Goal: Task Accomplishment & Management: Manage account settings

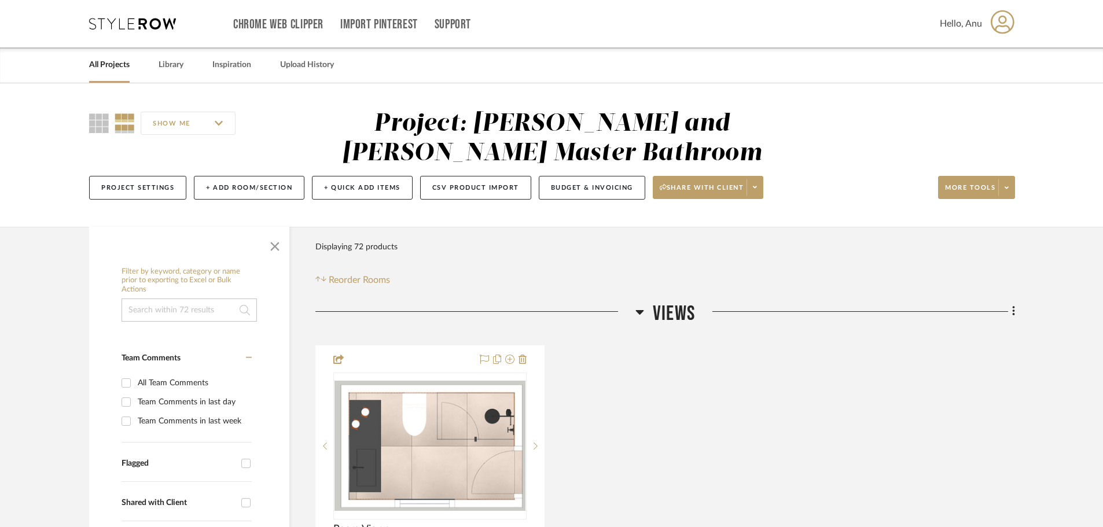
click at [104, 61] on link "All Projects" at bounding box center [109, 65] width 41 height 16
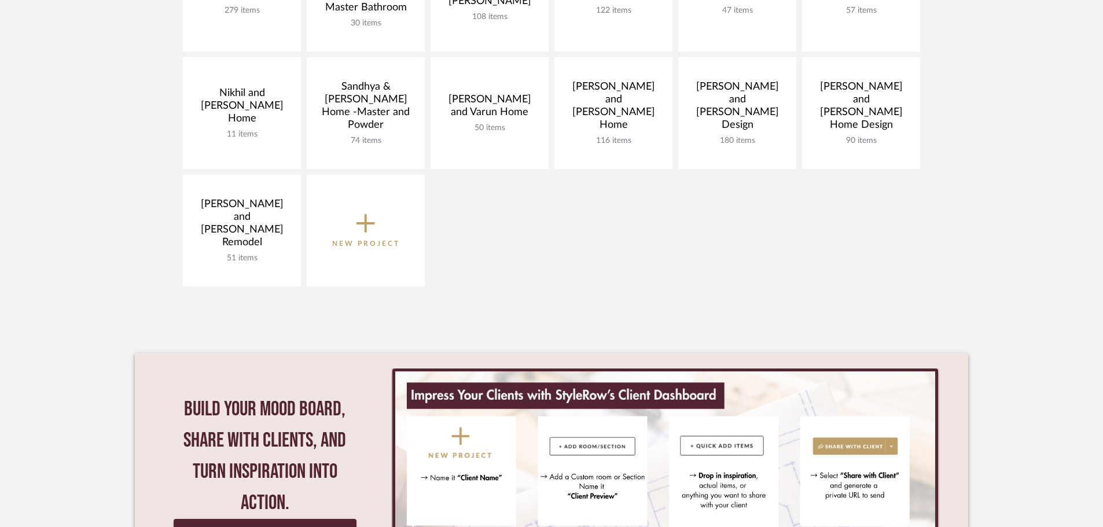
scroll to position [231, 0]
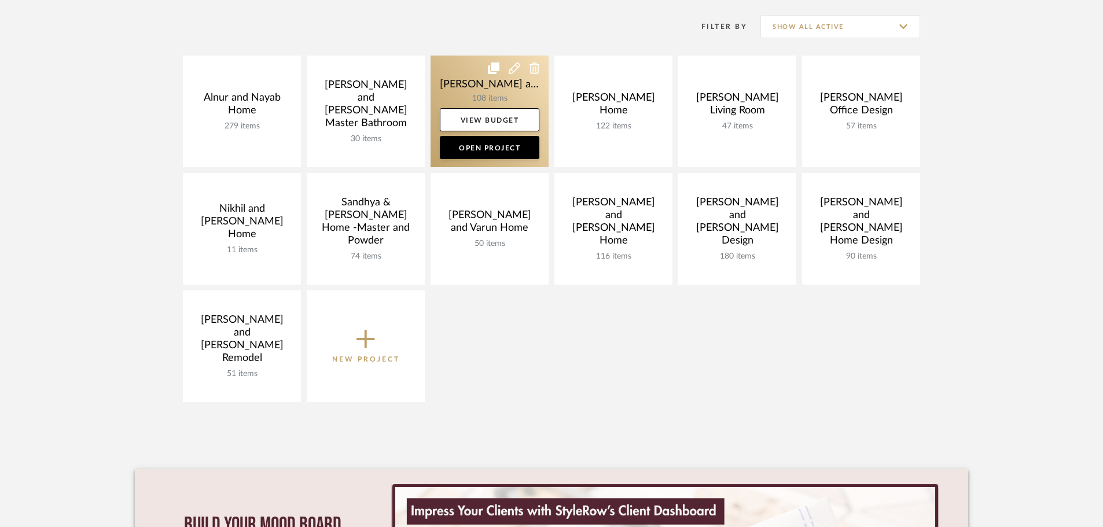
click at [458, 85] on link at bounding box center [489, 112] width 118 height 112
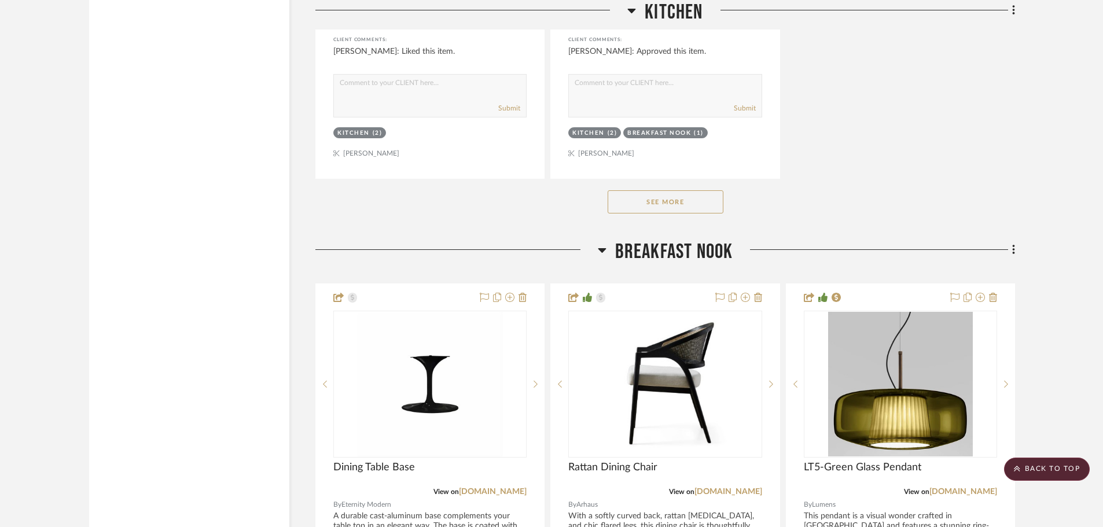
scroll to position [5844, 0]
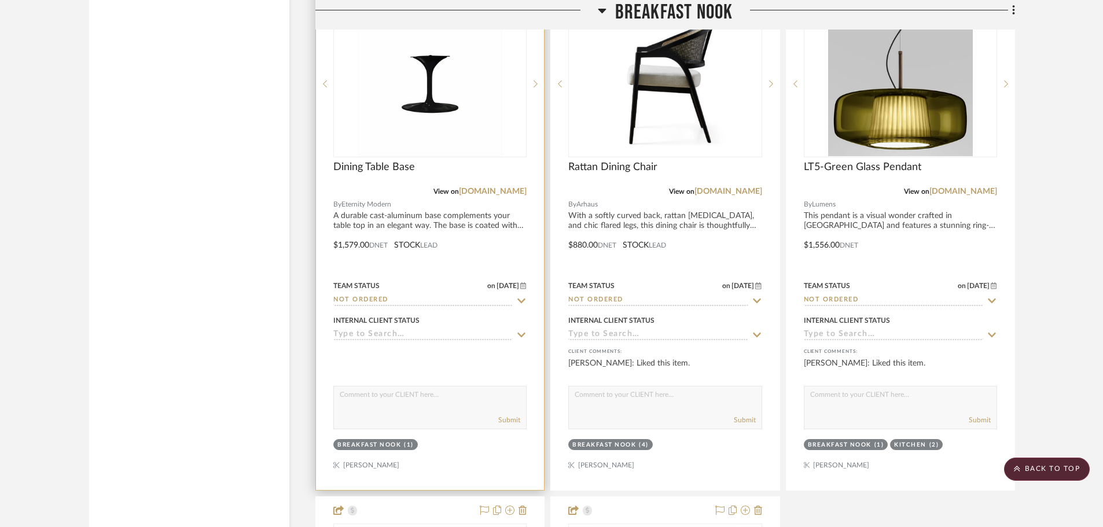
click at [349, 213] on div at bounding box center [430, 237] width 228 height 506
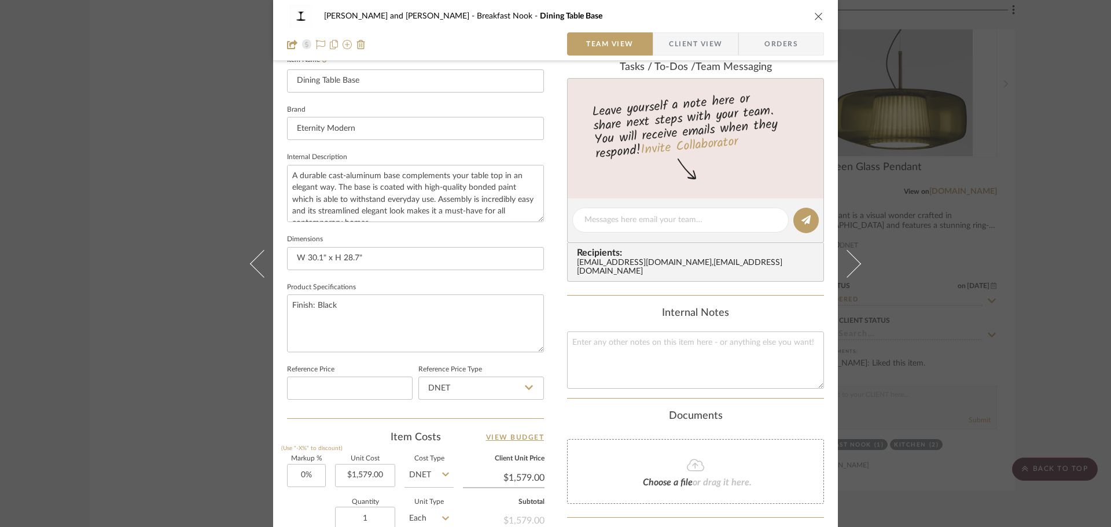
scroll to position [463, 0]
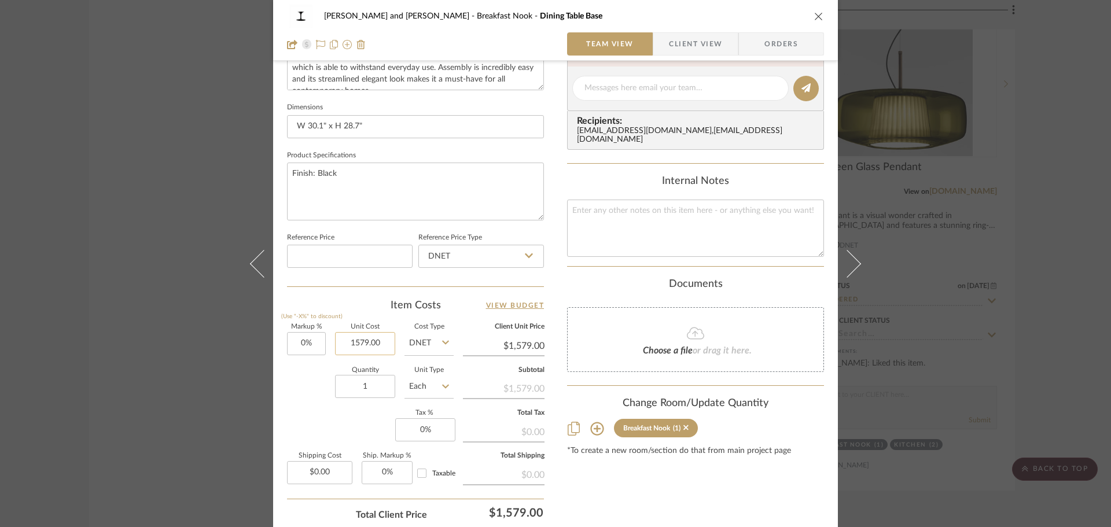
click at [379, 341] on input "1579.00" at bounding box center [365, 343] width 60 height 23
type input "$1,640.00"
click at [280, 377] on div "Joe and Melissa Home Breakfast Nook Dining Table Base Team View Client View Ord…" at bounding box center [555, 80] width 565 height 1069
type input "$1,640.00"
click at [1065, 235] on div "Joe and Melissa Home Breakfast Nook Dining Table Base Team View Client View Ord…" at bounding box center [555, 263] width 1111 height 527
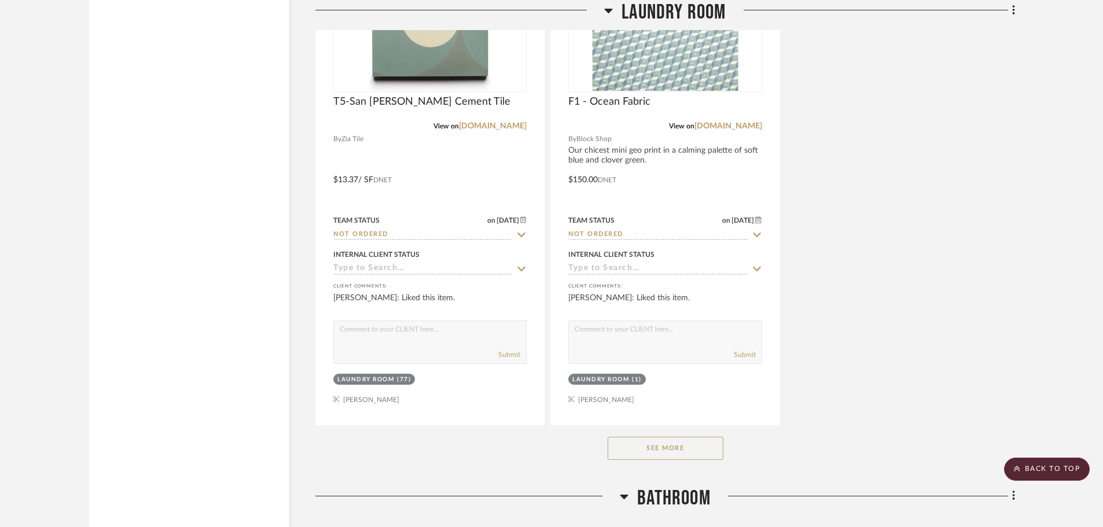
scroll to position [8158, 0]
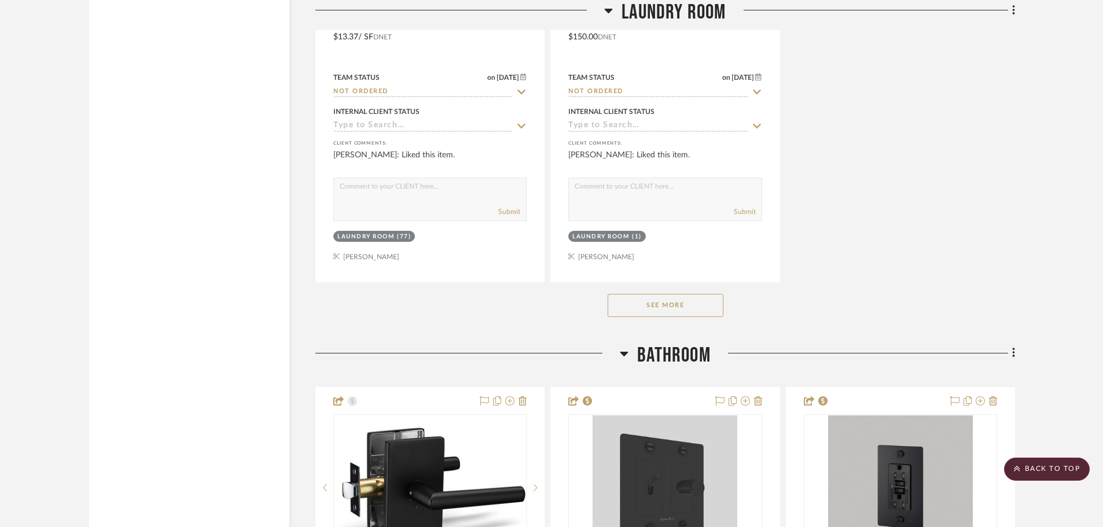
click at [668, 294] on button "See More" at bounding box center [666, 305] width 116 height 23
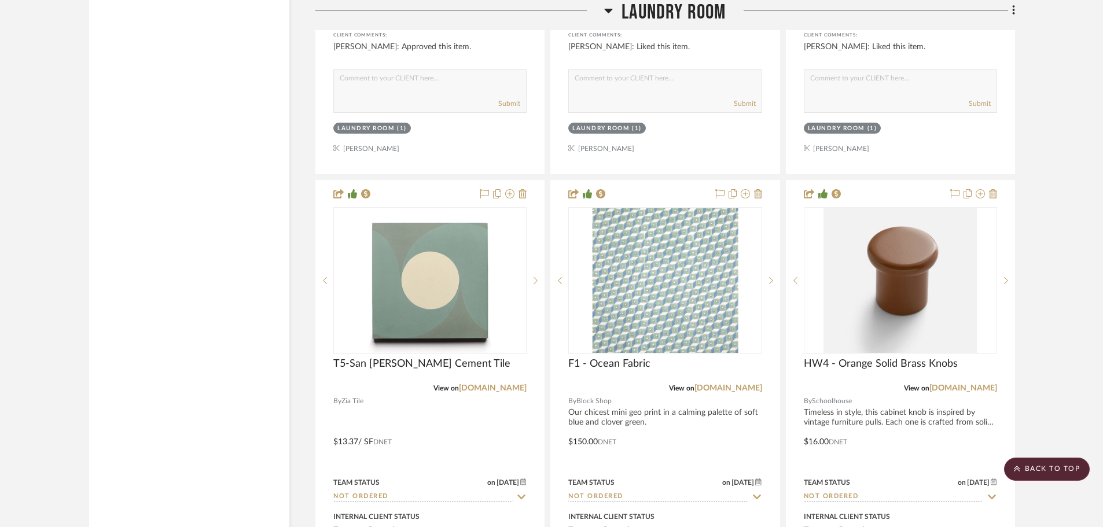
scroll to position [7869, 0]
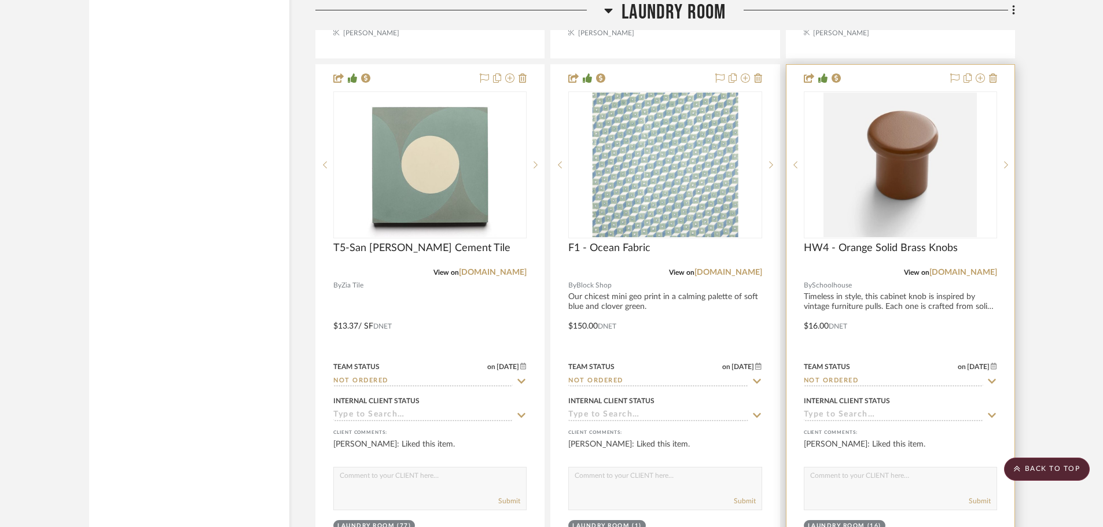
click at [835, 522] on div "Laundry Room" at bounding box center [836, 526] width 57 height 9
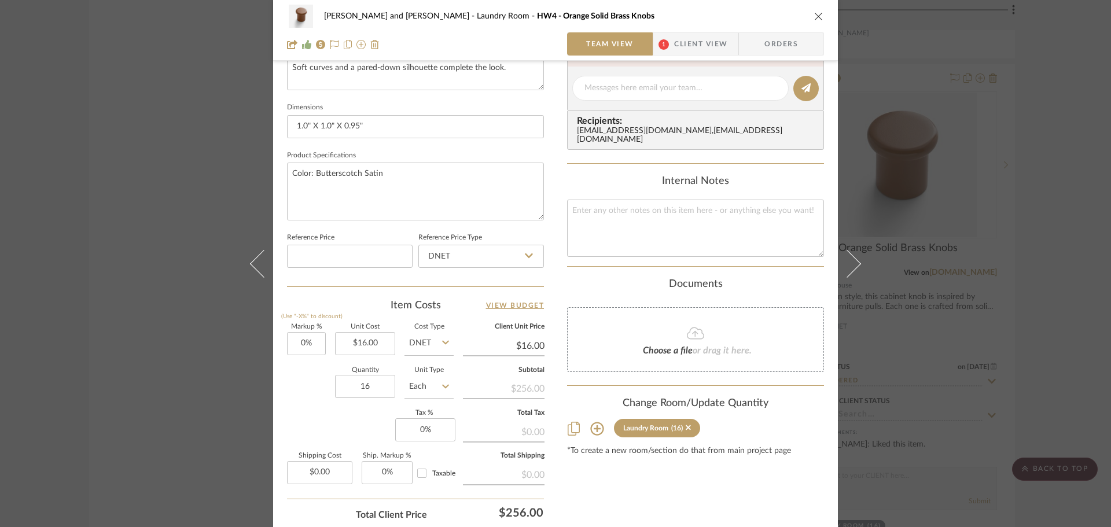
scroll to position [550, 0]
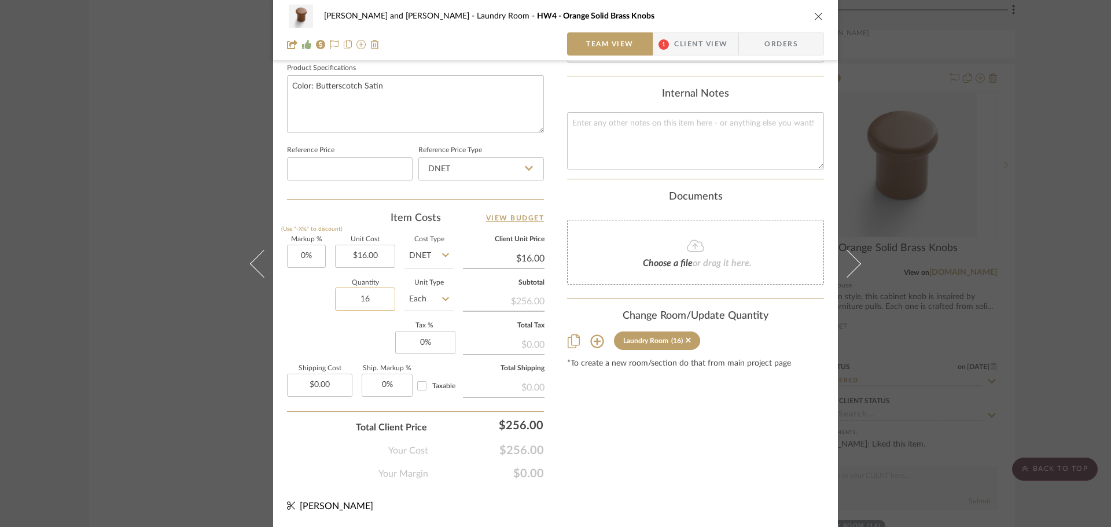
click at [376, 298] on input "16" at bounding box center [365, 299] width 60 height 23
type input "12"
click at [351, 342] on div "Markup % (Use "-X%" to discount) 0% Unit Cost $16.00 Cost Type DNET Client Unit…" at bounding box center [415, 321] width 257 height 169
click at [1045, 332] on div "Joe and Melissa Home Laundry Room HW4 - Orange Solid Brass Knobs Team View 1 Cl…" at bounding box center [555, 263] width 1111 height 527
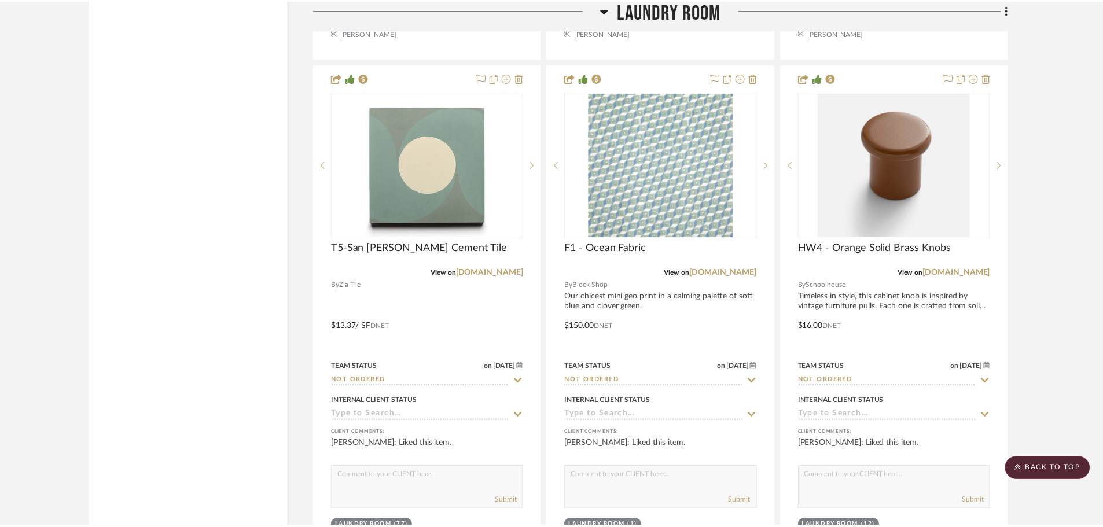
scroll to position [7869, 0]
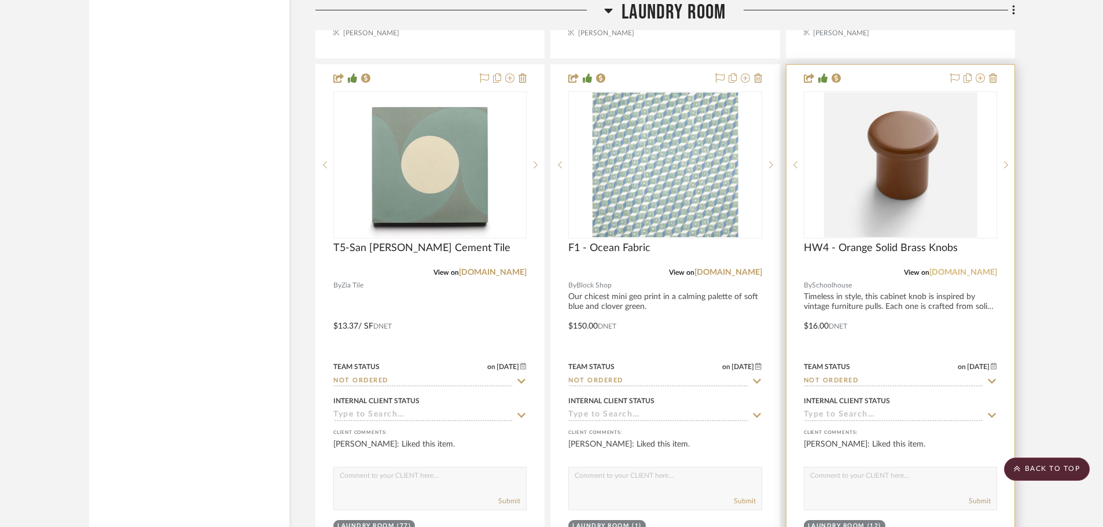
click at [974, 268] on link "schoolhouse.com" at bounding box center [963, 272] width 68 height 8
click at [993, 73] on icon at bounding box center [993, 77] width 8 height 9
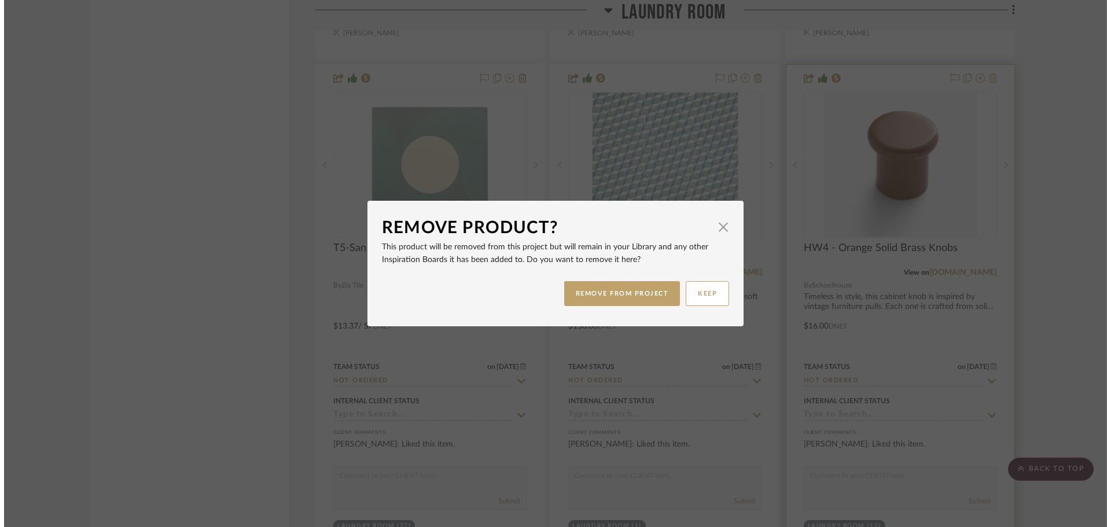
scroll to position [0, 0]
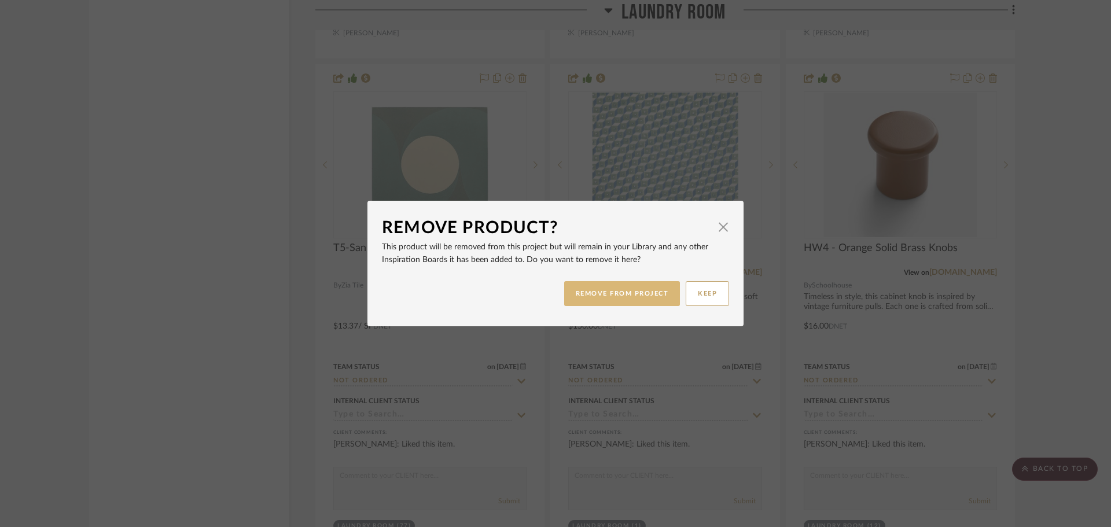
click at [616, 287] on button "REMOVE FROM PROJECT" at bounding box center [622, 293] width 116 height 25
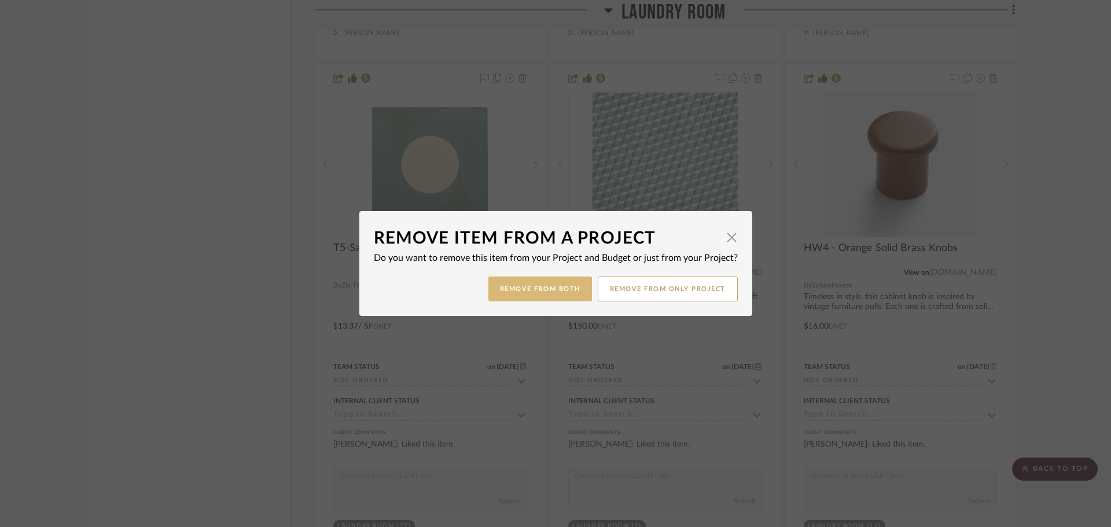
click at [561, 288] on button "Remove from Both" at bounding box center [540, 289] width 104 height 25
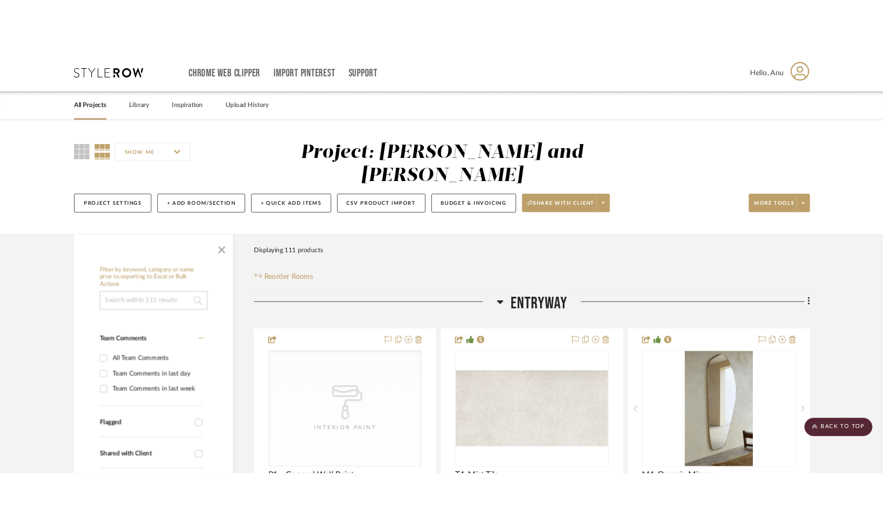
scroll to position [7869, 0]
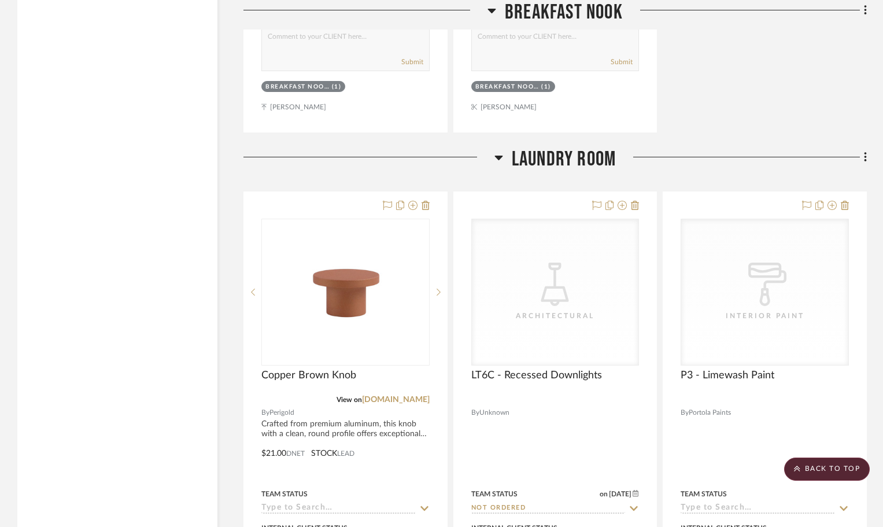
scroll to position [6711, 0]
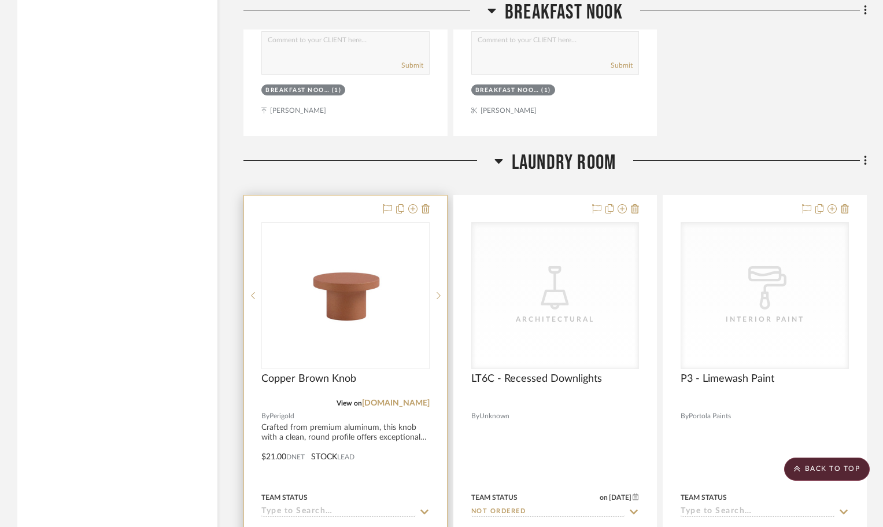
click at [335, 196] on div at bounding box center [345, 449] width 203 height 506
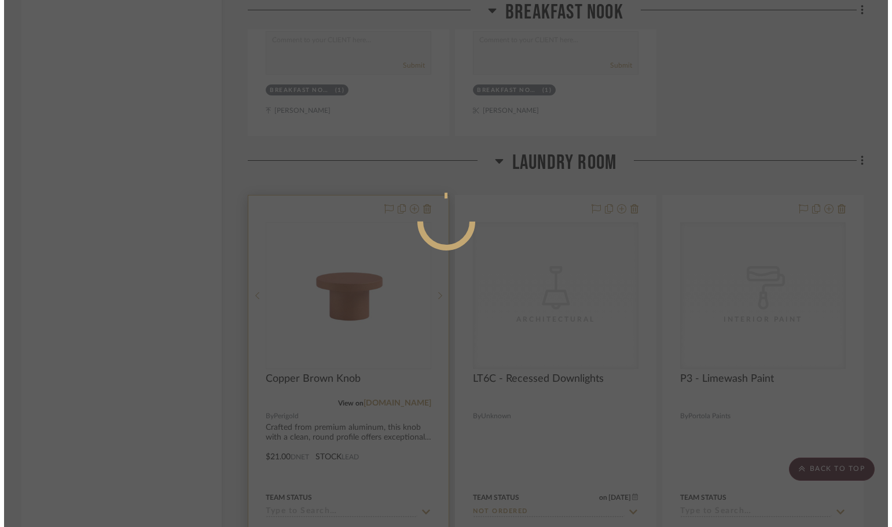
scroll to position [0, 0]
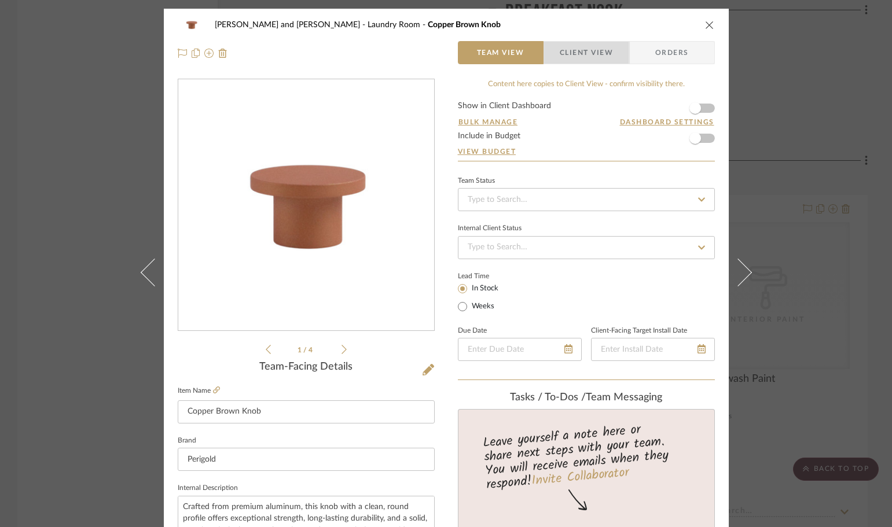
click at [588, 57] on span "Client View" at bounding box center [585, 52] width 53 height 23
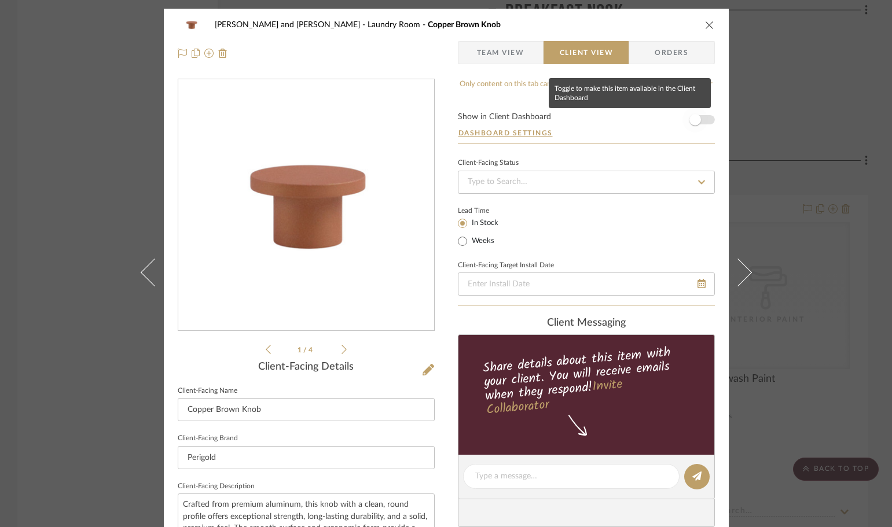
click at [698, 122] on span "button" at bounding box center [694, 119] width 25 height 25
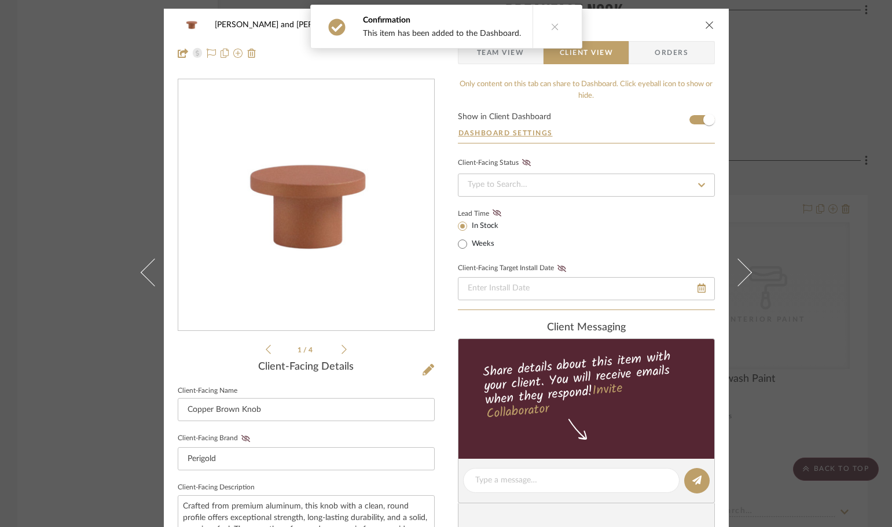
click at [787, 97] on div "Joe and Melissa Home Laundry Room Copper Brown Knob Team View Client View Order…" at bounding box center [446, 263] width 892 height 527
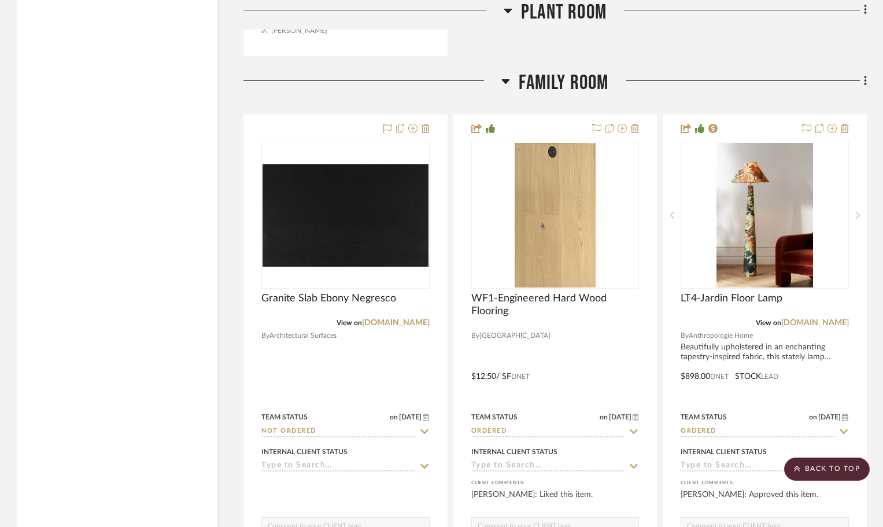
scroll to position [2372, 0]
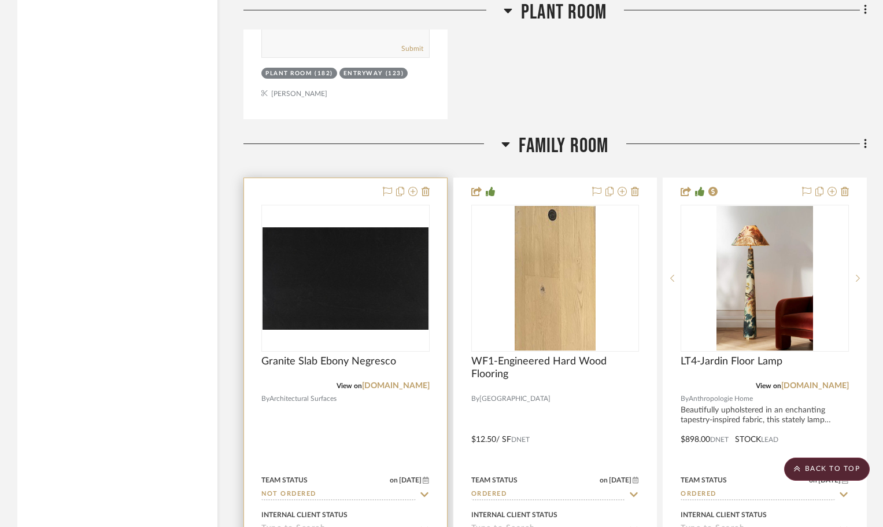
click at [334, 178] on div at bounding box center [345, 431] width 203 height 506
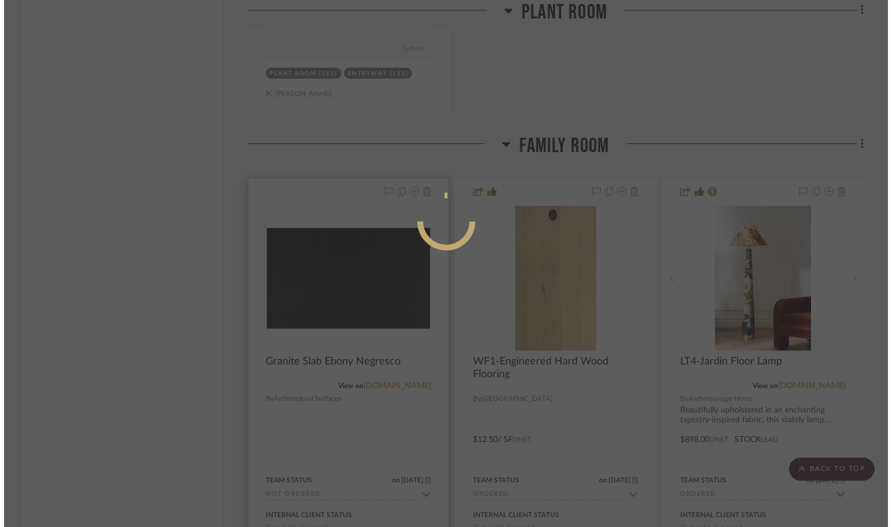
scroll to position [0, 0]
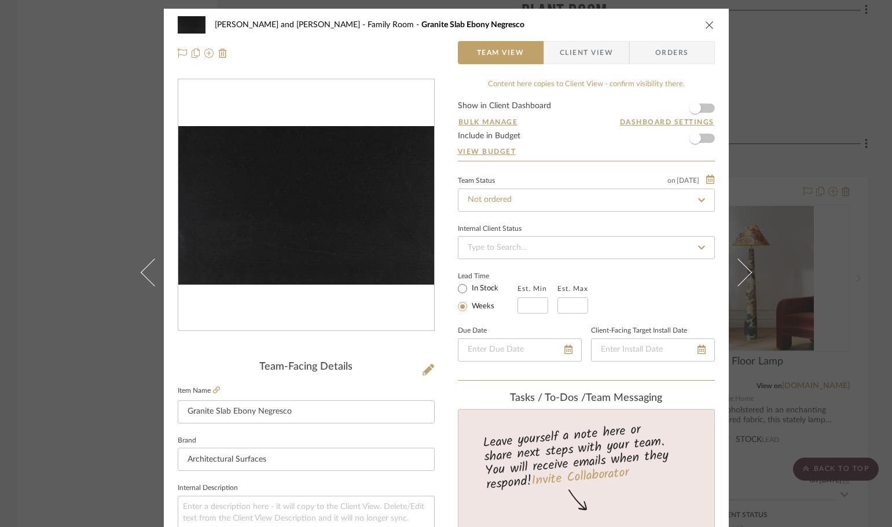
click at [602, 49] on span "Client View" at bounding box center [585, 52] width 53 height 23
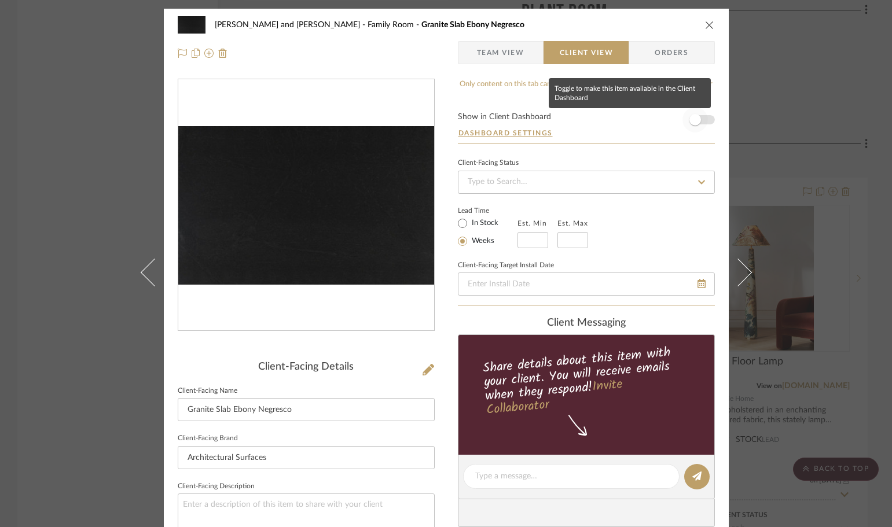
click at [698, 117] on span "button" at bounding box center [694, 119] width 25 height 25
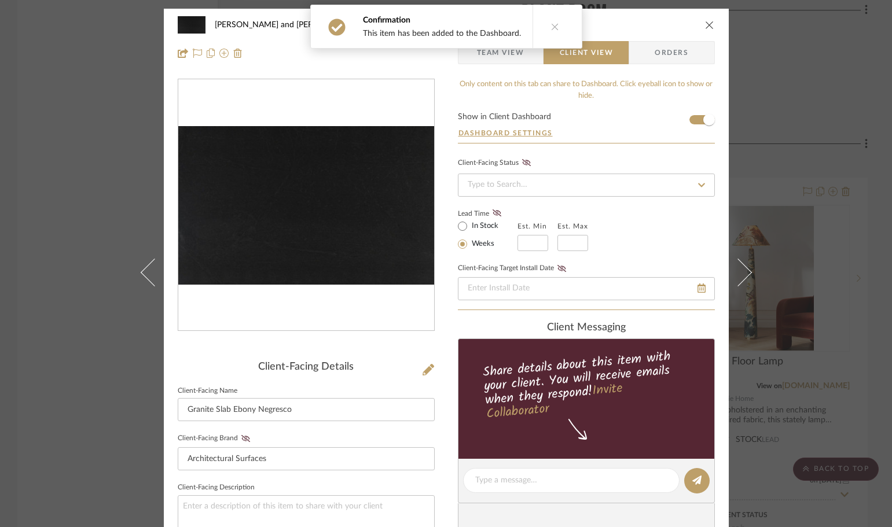
click at [808, 84] on div "Joe and Melissa Home Family Room Granite Slab Ebony Negresco Team View Client V…" at bounding box center [446, 263] width 892 height 527
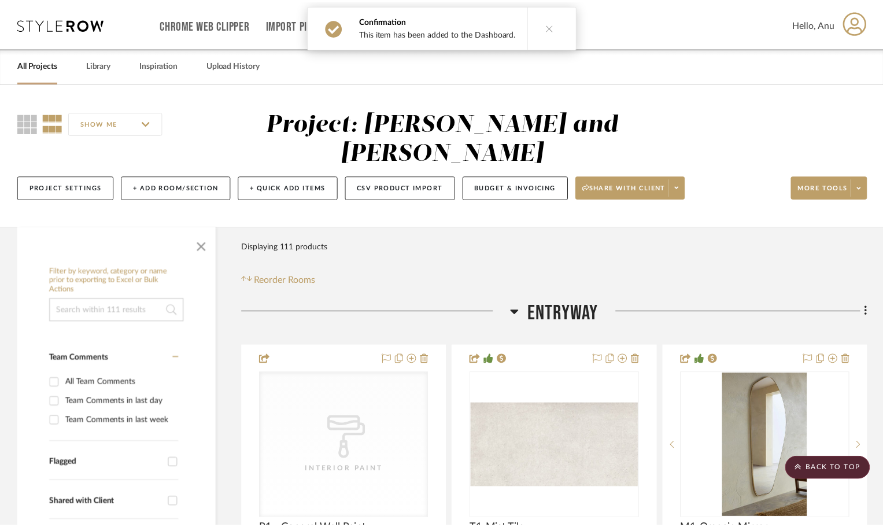
scroll to position [2372, 0]
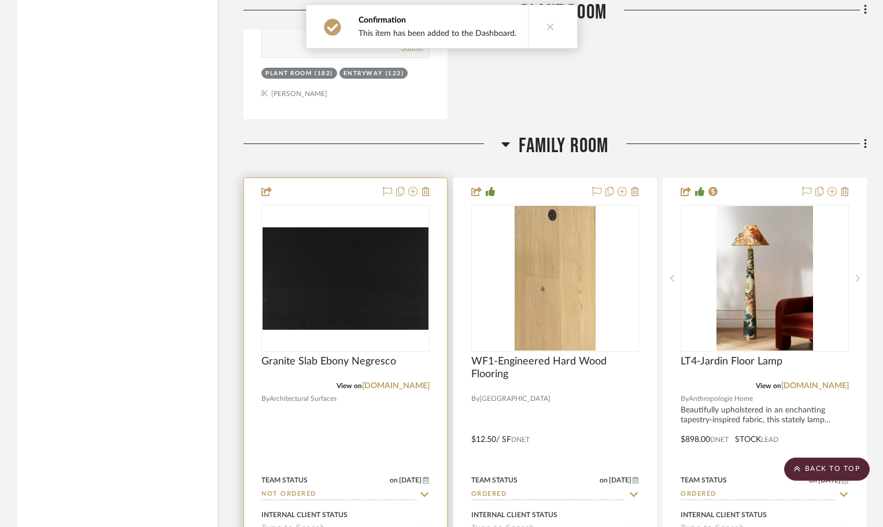
click at [269, 263] on img "0" at bounding box center [346, 278] width 166 height 102
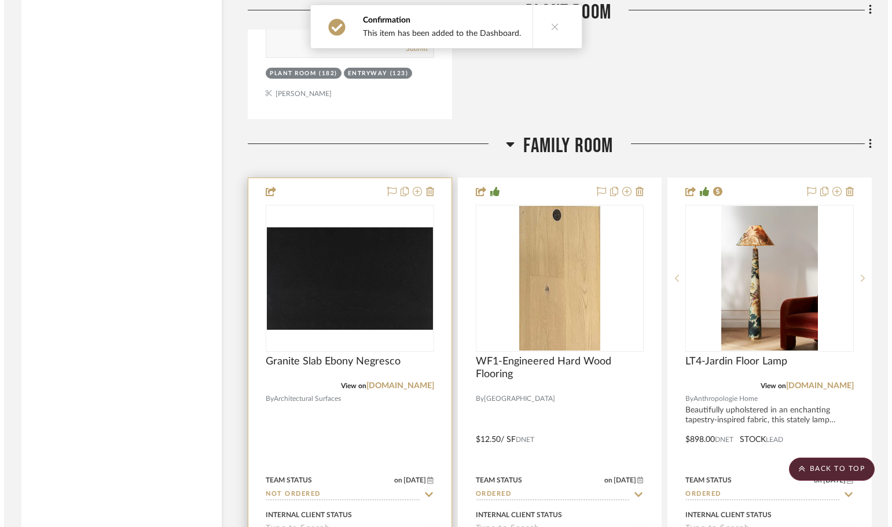
scroll to position [0, 0]
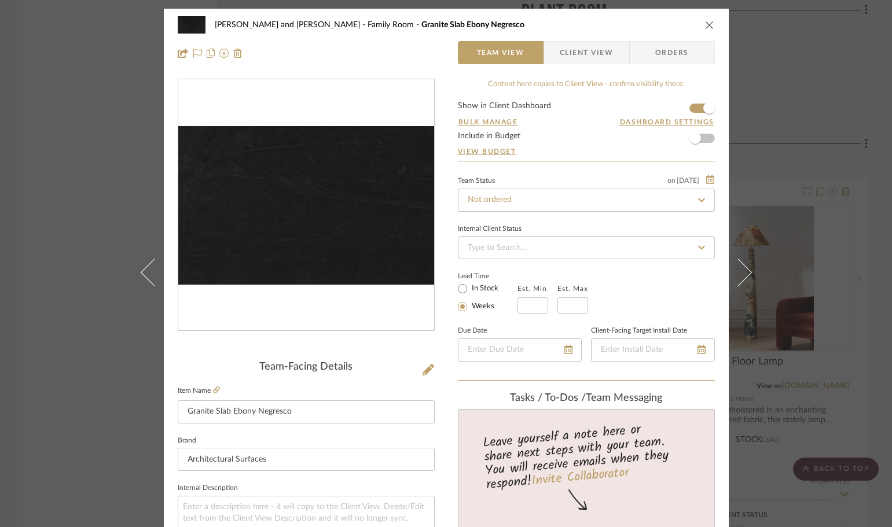
click at [269, 251] on img "0" at bounding box center [306, 205] width 256 height 158
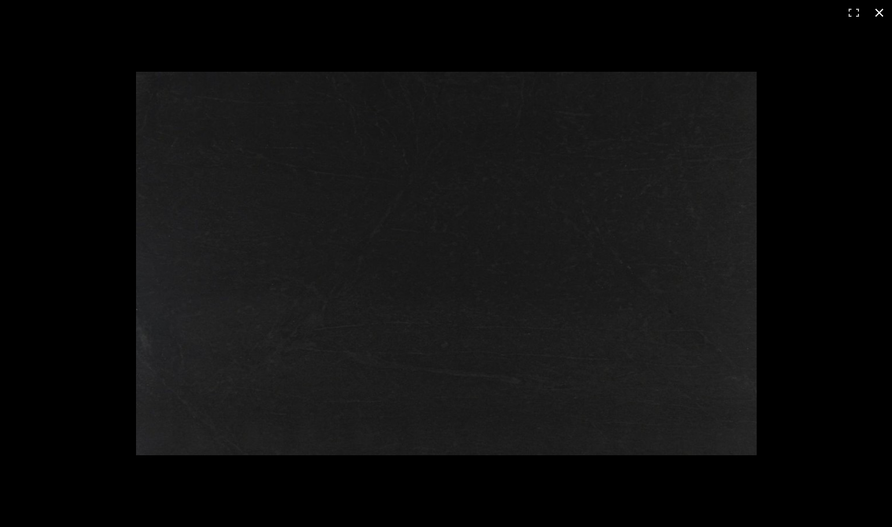
click at [882, 14] on button at bounding box center [878, 12] width 25 height 25
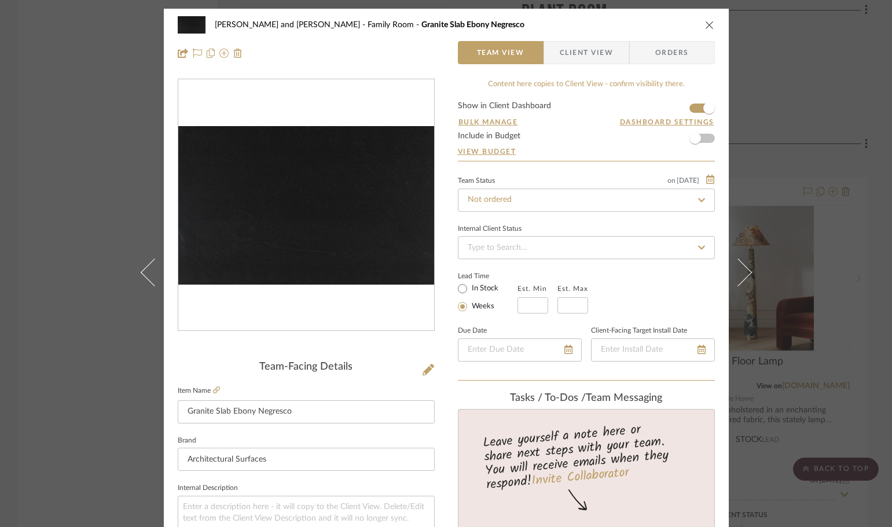
click at [842, 54] on div "Joe and Melissa Home Family Room Granite Slab Ebony Negresco Team View Client V…" at bounding box center [446, 263] width 892 height 527
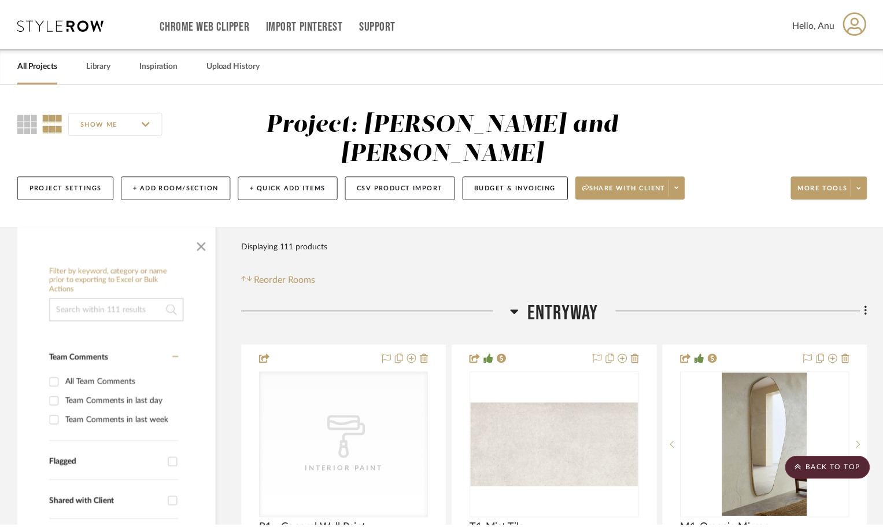
scroll to position [2372, 0]
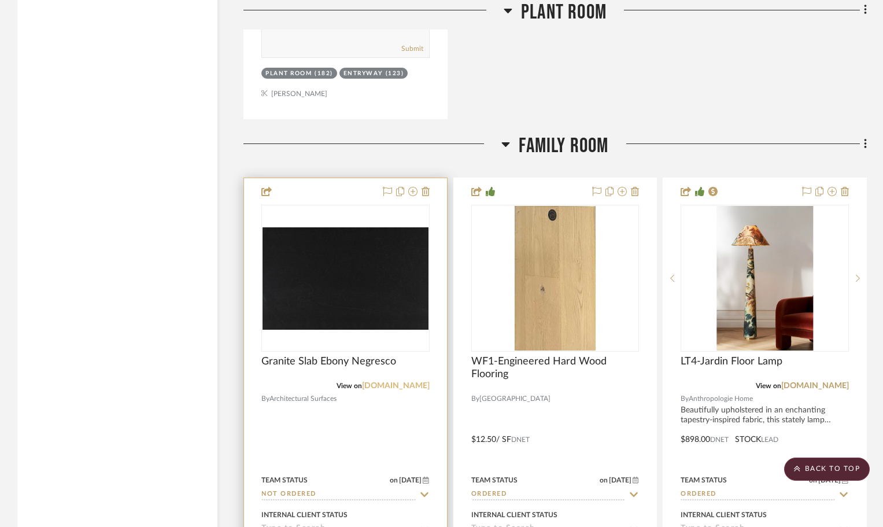
click at [384, 382] on link "[DOMAIN_NAME]" at bounding box center [396, 386] width 68 height 8
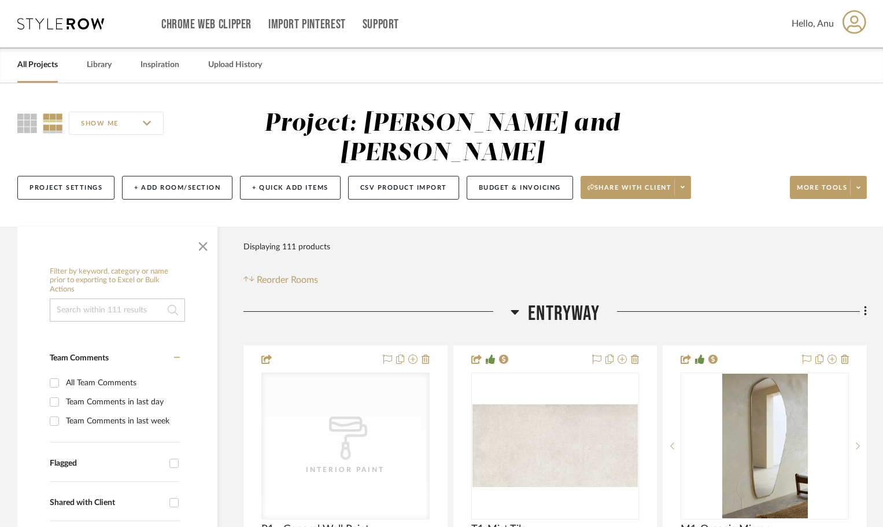
click at [517, 310] on icon at bounding box center [515, 312] width 8 height 5
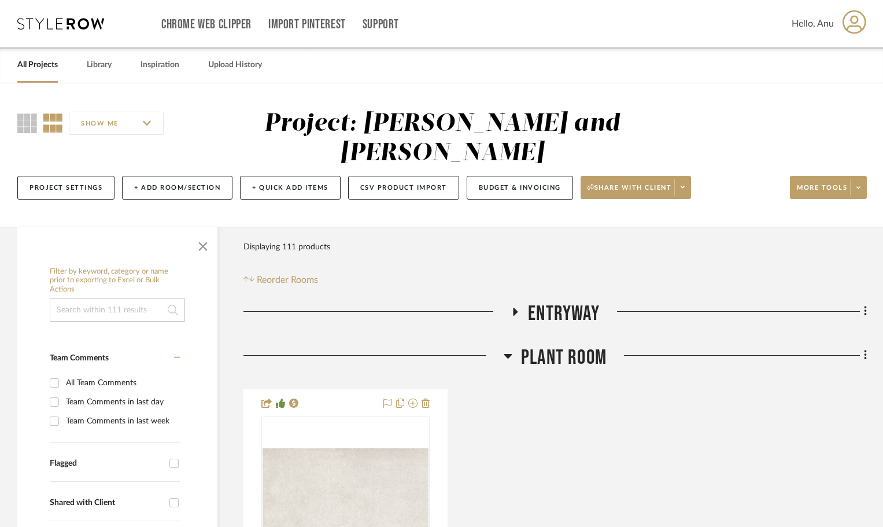
click at [510, 354] on icon at bounding box center [509, 356] width 8 height 5
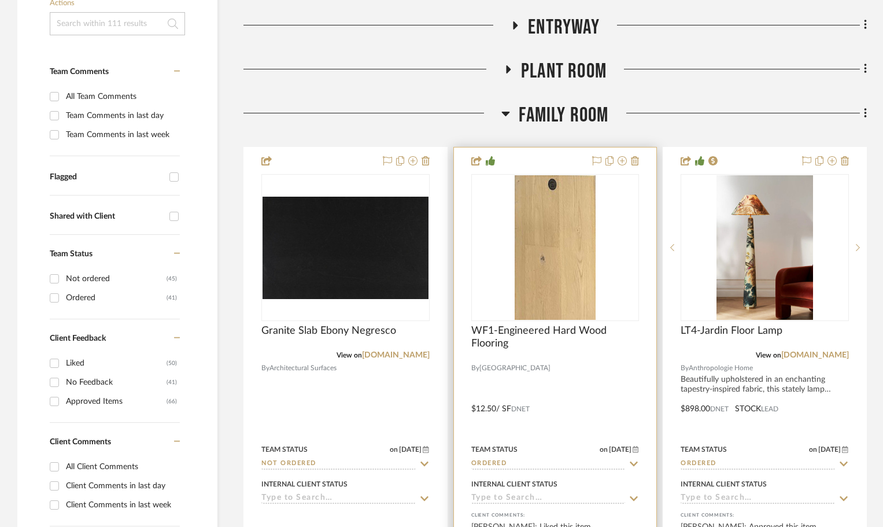
scroll to position [289, 0]
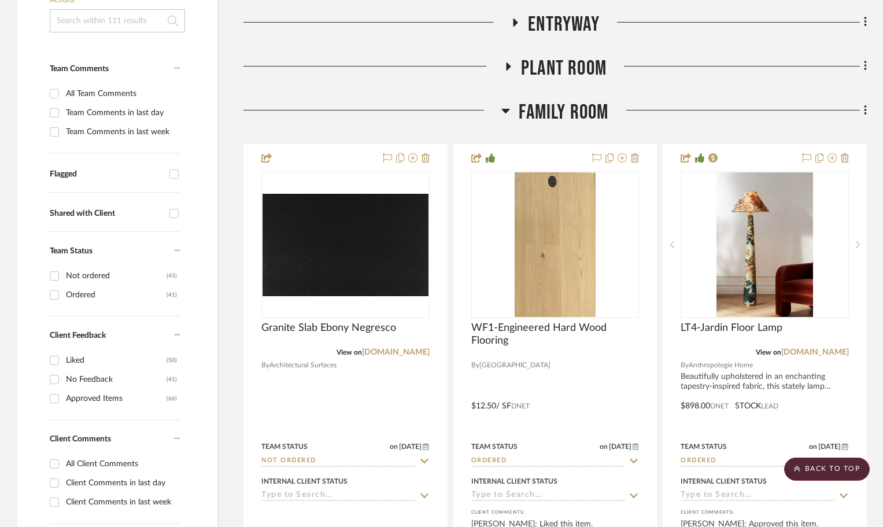
click at [505, 109] on icon at bounding box center [506, 111] width 8 height 5
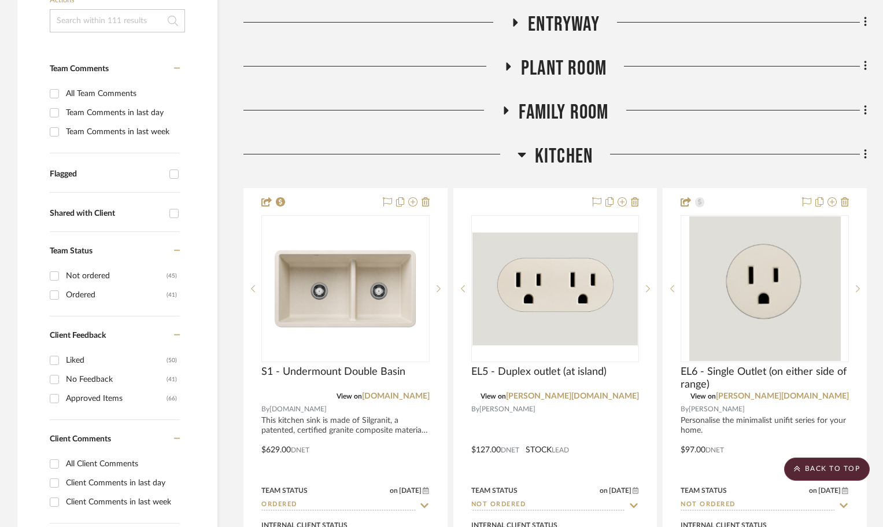
click at [519, 148] on icon at bounding box center [522, 155] width 9 height 14
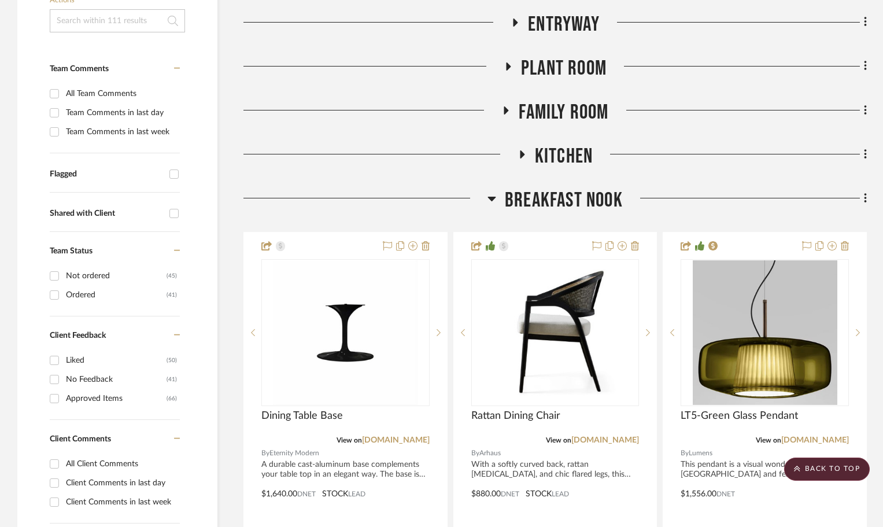
click at [494, 197] on icon at bounding box center [492, 199] width 8 height 5
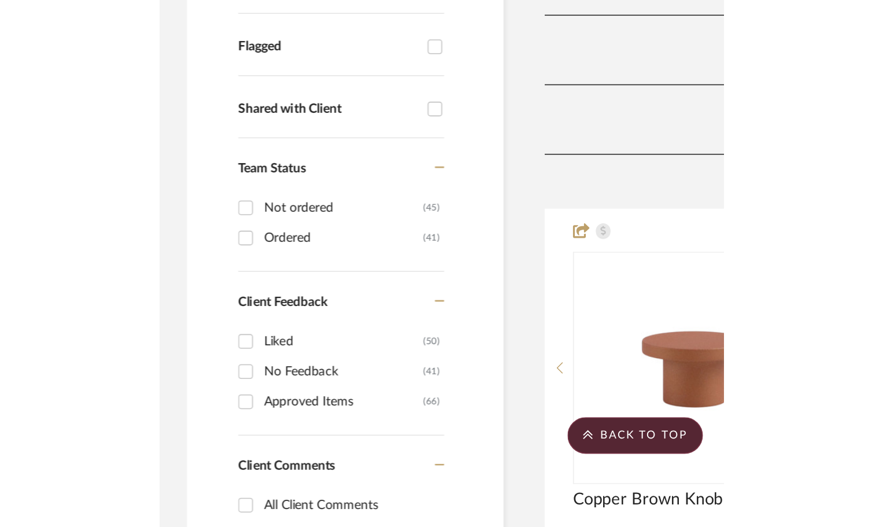
scroll to position [405, 0]
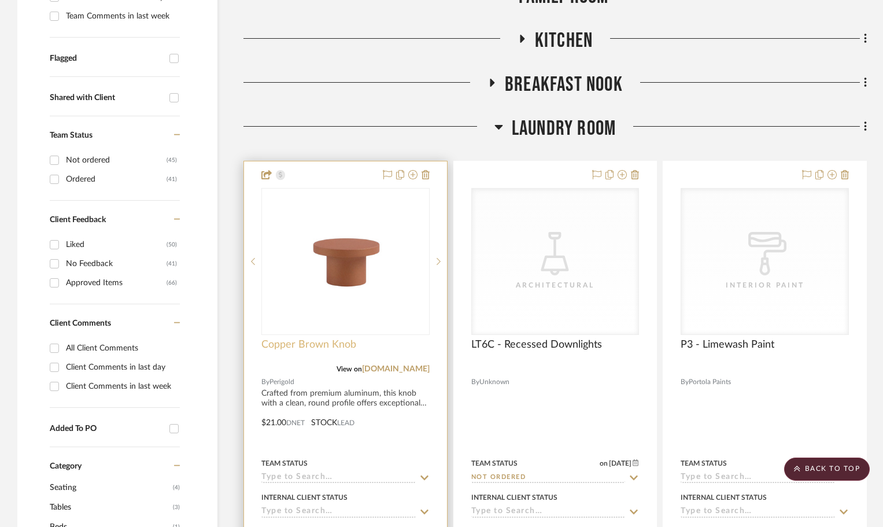
click at [273, 338] on span "Copper Brown Knob" at bounding box center [309, 344] width 95 height 13
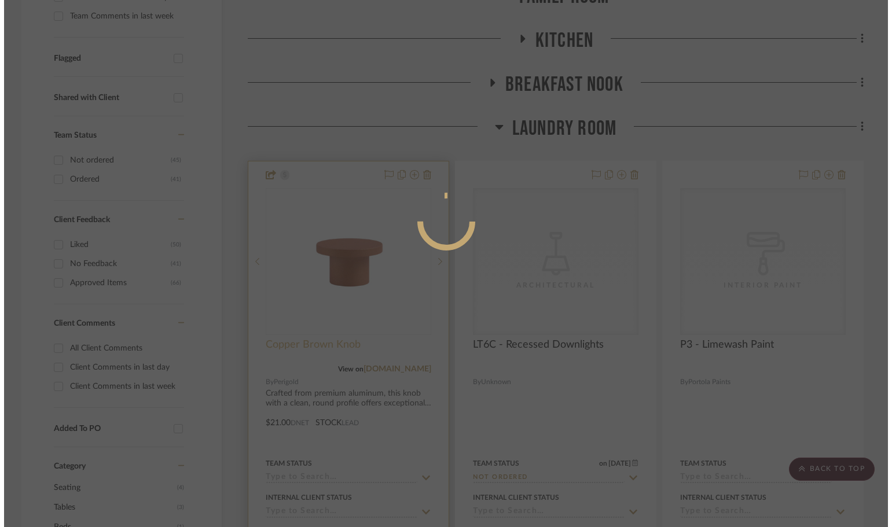
scroll to position [0, 0]
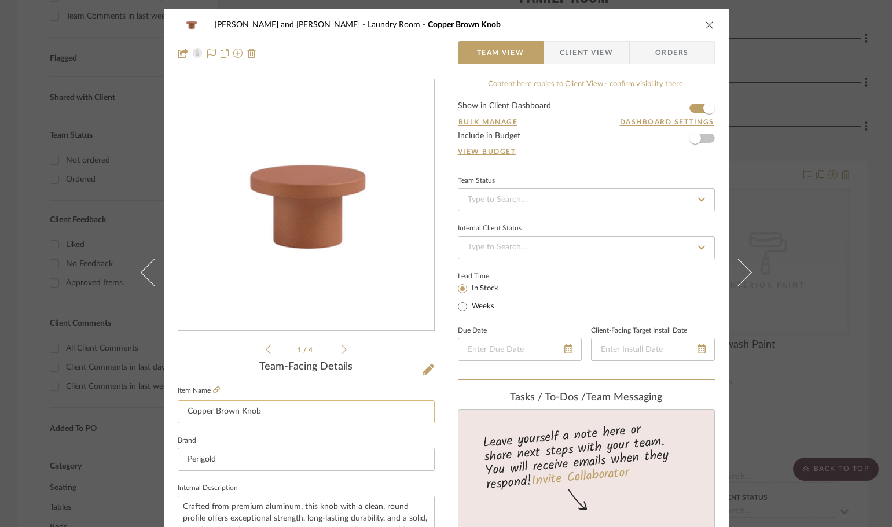
click at [180, 406] on input "Copper Brown Knob" at bounding box center [306, 411] width 257 height 23
type input "HW4 - Copper Brown Knob"
click at [874, 265] on div "[PERSON_NAME] and [PERSON_NAME] Home Laundry Room HW4 - Copper Brown Knob Team …" at bounding box center [446, 263] width 892 height 527
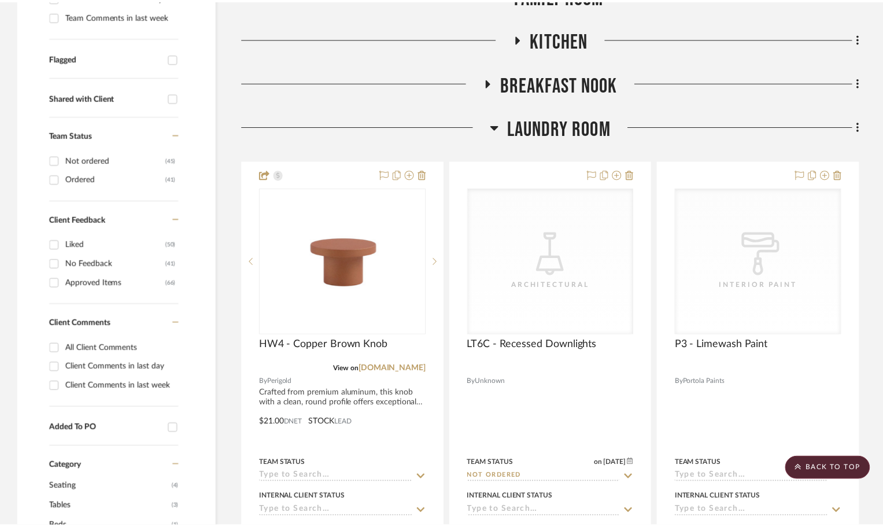
scroll to position [405, 0]
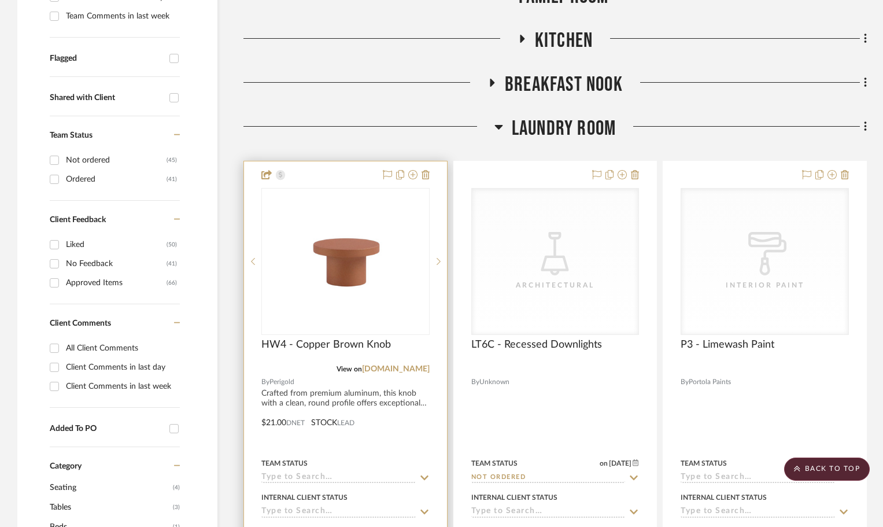
click at [371, 367] on div at bounding box center [345, 414] width 203 height 506
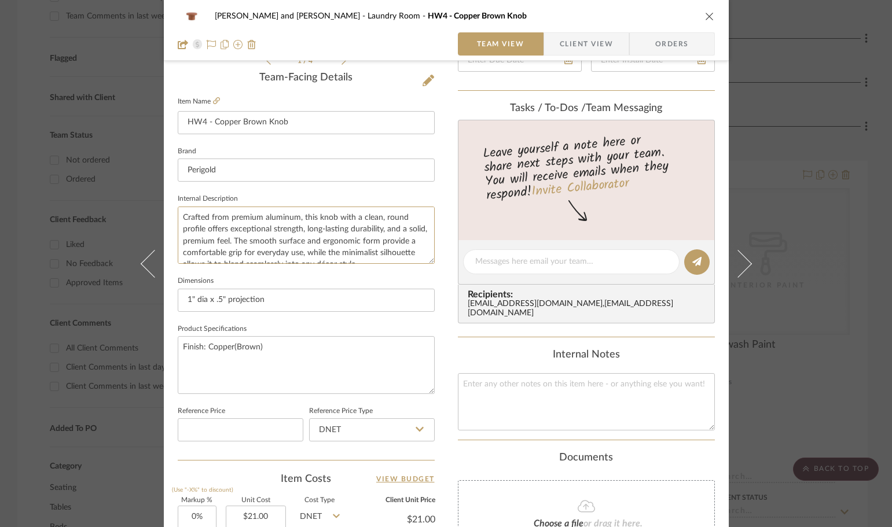
scroll to position [12, 0]
drag, startPoint x: 176, startPoint y: 213, endPoint x: 411, endPoint y: 284, distance: 245.3
click at [411, 284] on div "Team-Facing Details Item Name HW4 - Copper Brown Knob Brand Perigold Internal D…" at bounding box center [306, 266] width 257 height 388
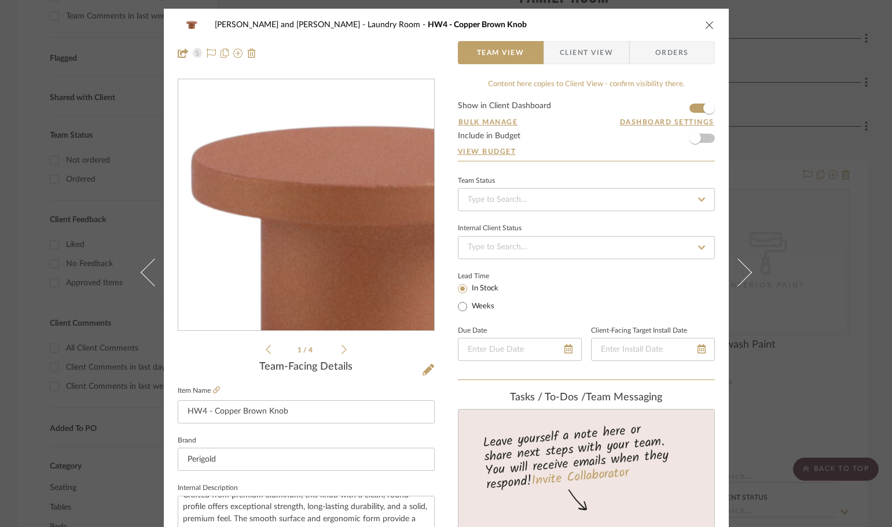
click at [284, 192] on img "0" at bounding box center [306, 205] width 251 height 251
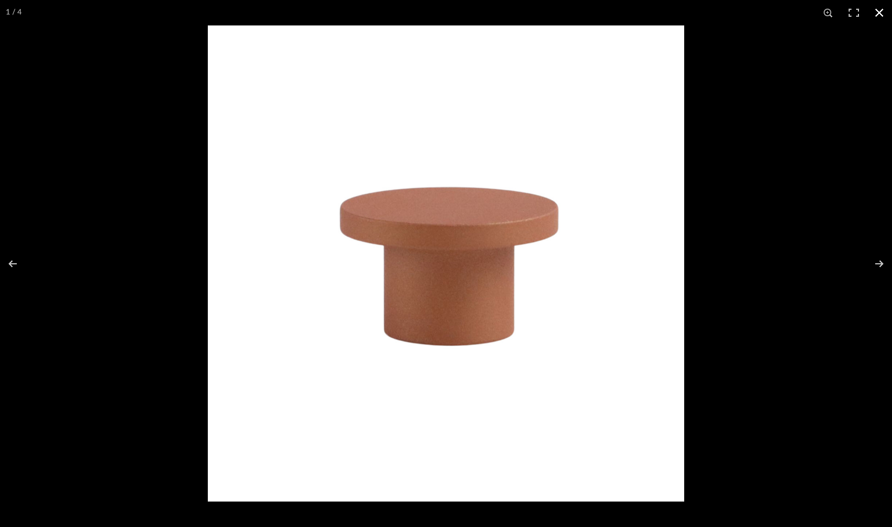
click at [881, 10] on button at bounding box center [878, 12] width 25 height 25
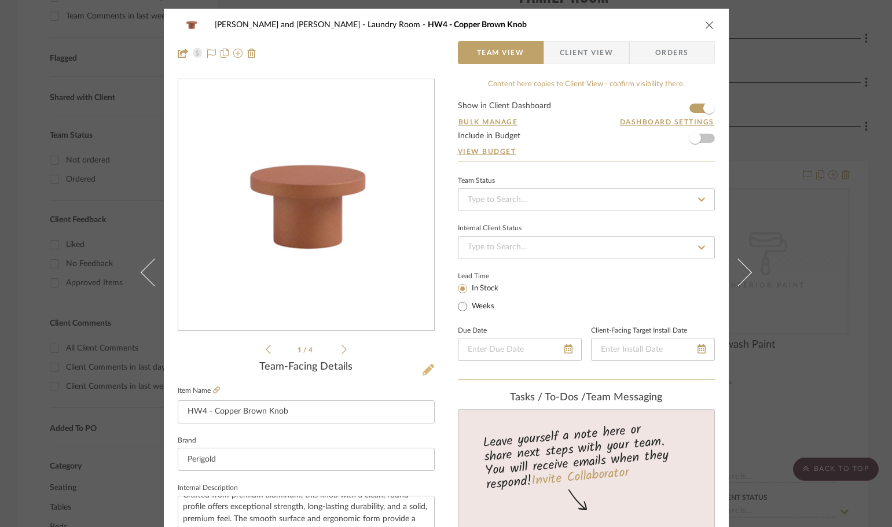
click at [428, 366] on icon at bounding box center [428, 370] width 12 height 12
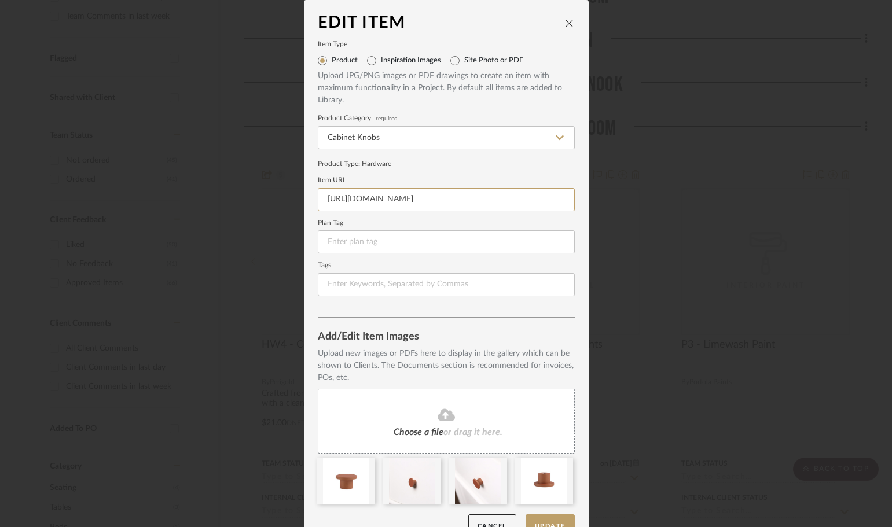
scroll to position [0, 141]
drag, startPoint x: 321, startPoint y: 197, endPoint x: 634, endPoint y: 217, distance: 313.6
click at [634, 217] on div "Edit Item Item Type Product Inspiration Images Site Photo or PDF Upload JPG/PNG…" at bounding box center [446, 263] width 892 height 527
click at [801, 142] on div "Edit Item Item Type Product Inspiration Images Site Photo or PDF Upload JPG/PNG…" at bounding box center [446, 263] width 892 height 527
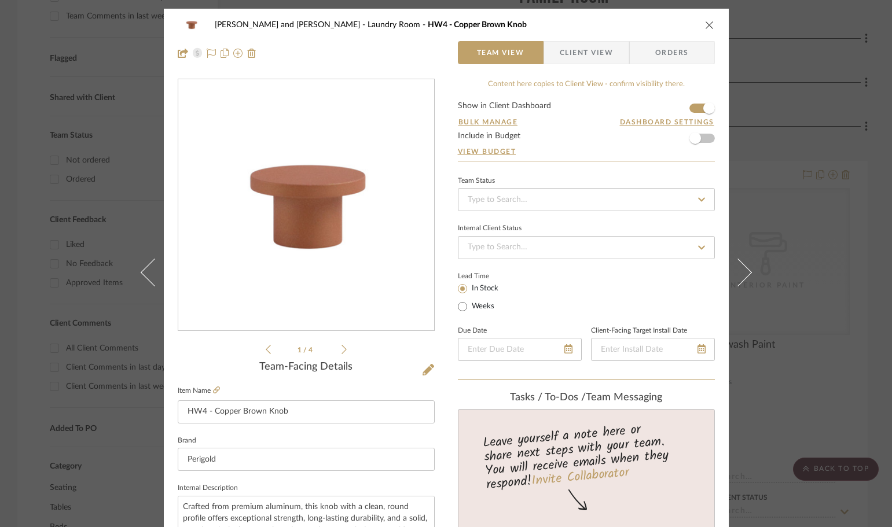
click at [874, 163] on div "[PERSON_NAME] and [PERSON_NAME] Home Laundry Room HW4 - Copper Brown Knob Team …" at bounding box center [446, 263] width 892 height 527
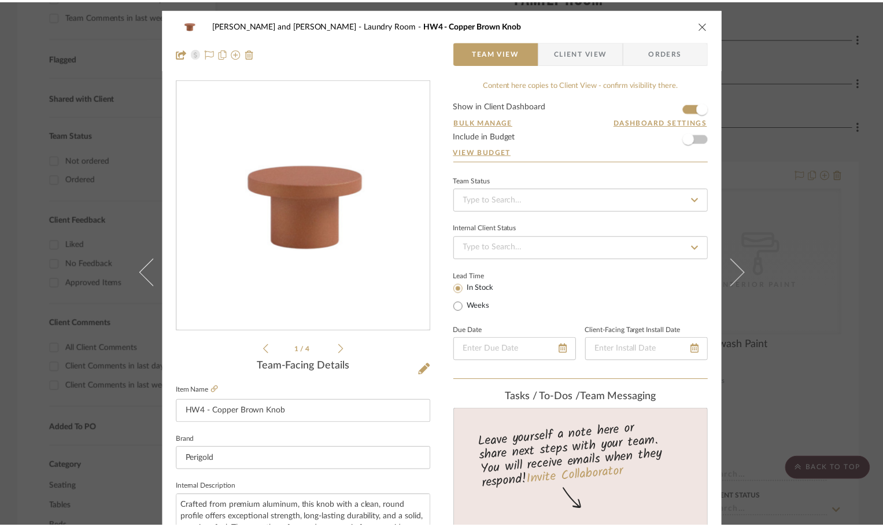
scroll to position [405, 0]
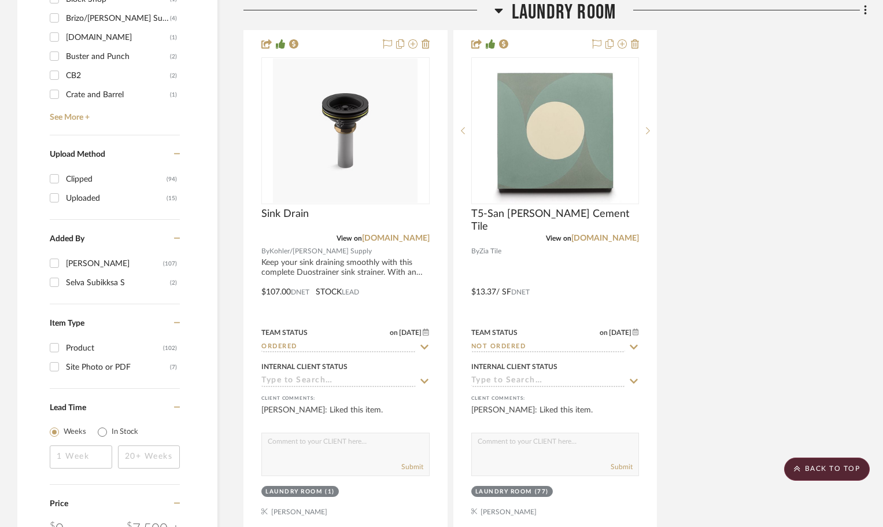
scroll to position [2025, 0]
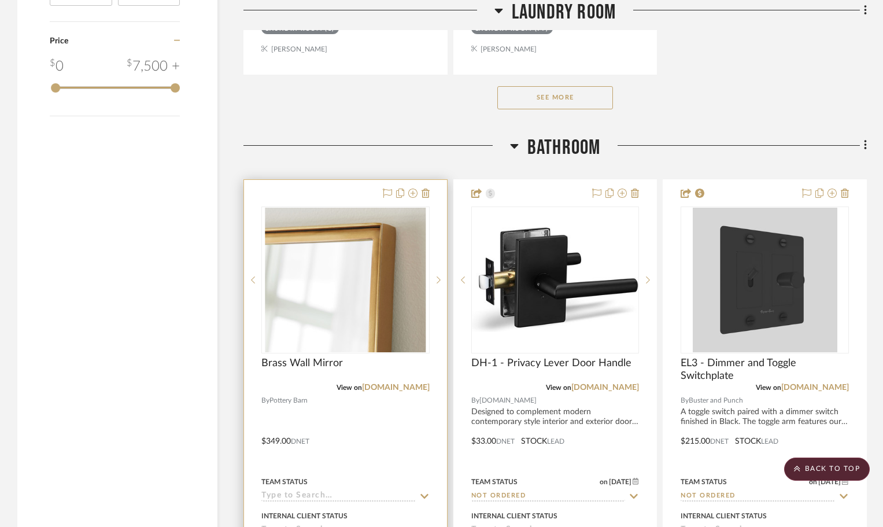
click at [312, 180] on div at bounding box center [345, 433] width 203 height 506
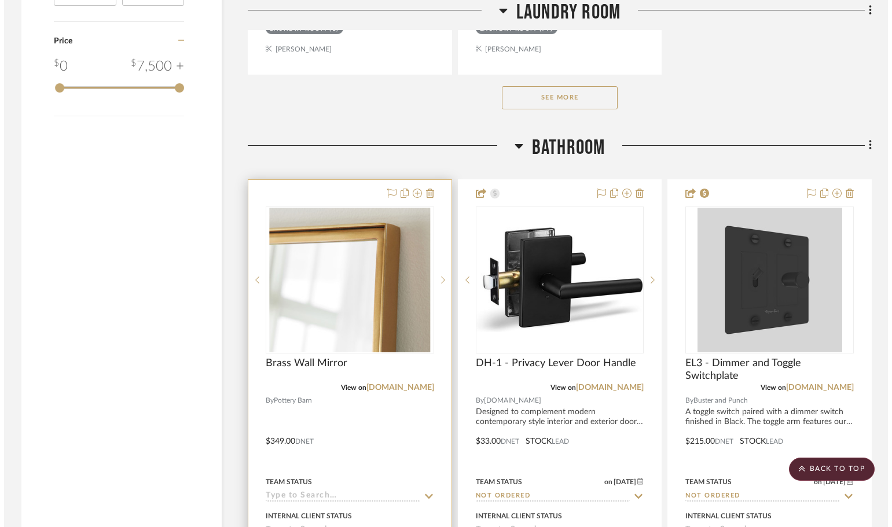
scroll to position [0, 0]
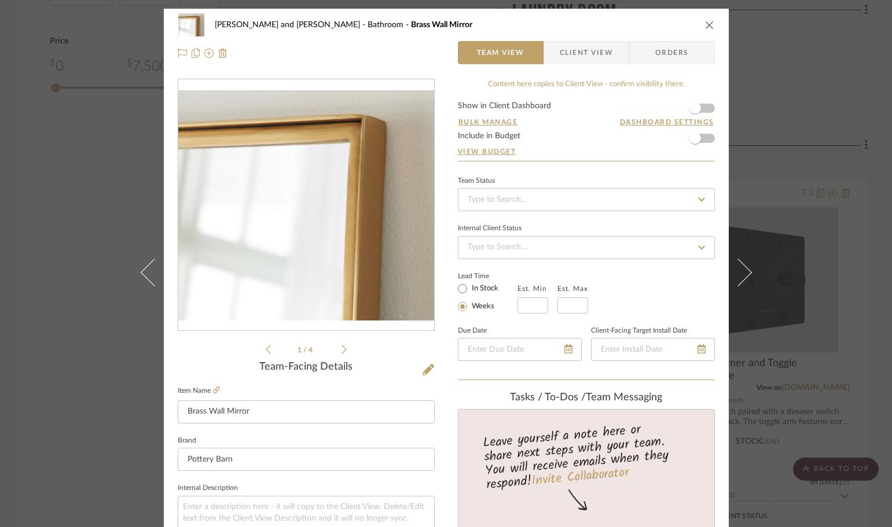
click at [592, 49] on span "Client View" at bounding box center [585, 52] width 53 height 23
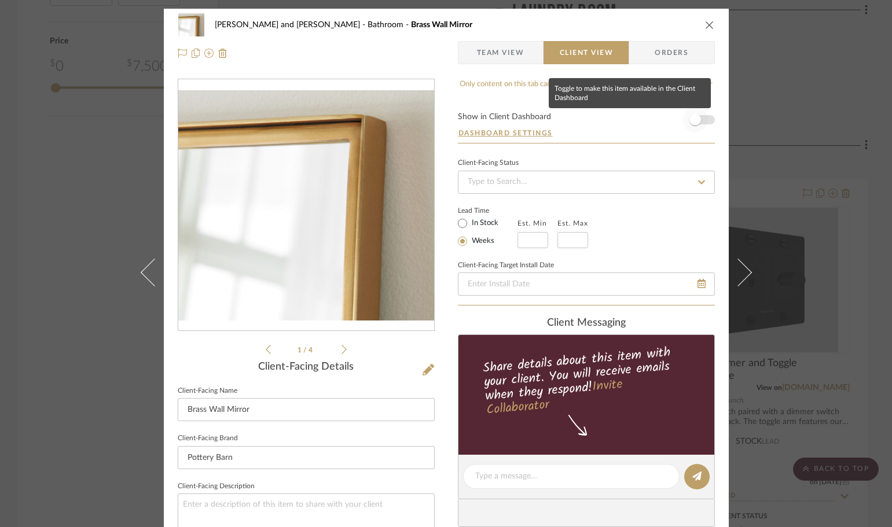
click at [695, 118] on span "button" at bounding box center [695, 120] width 12 height 12
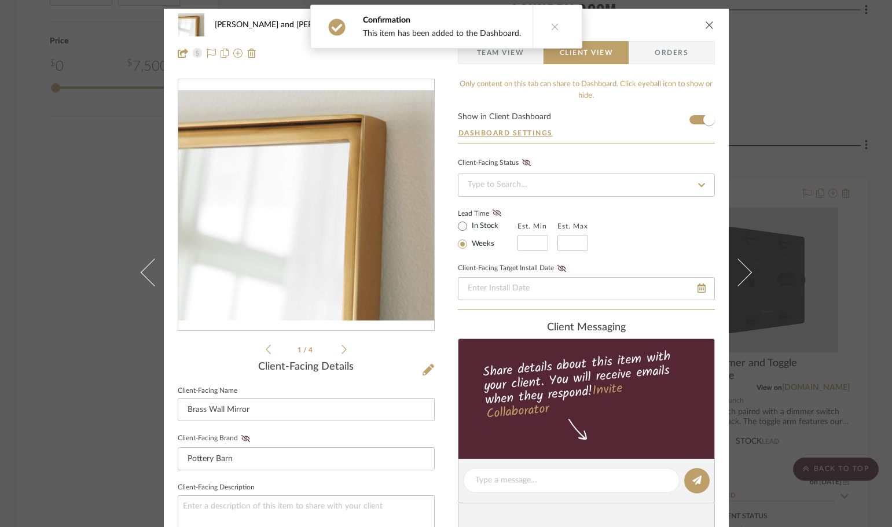
click at [877, 209] on div "Joe and Melissa Home Bathroom Brass Wall Mirror Team View Client View Orders 1 …" at bounding box center [446, 263] width 892 height 527
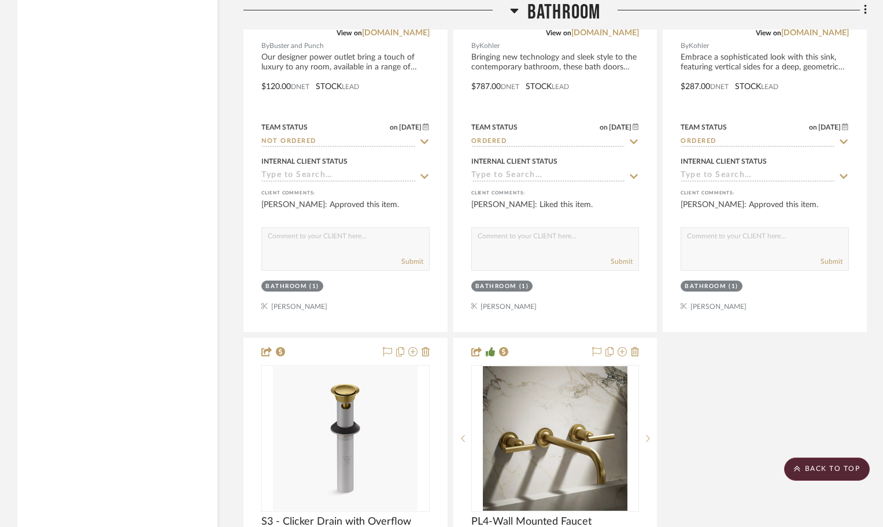
scroll to position [3356, 0]
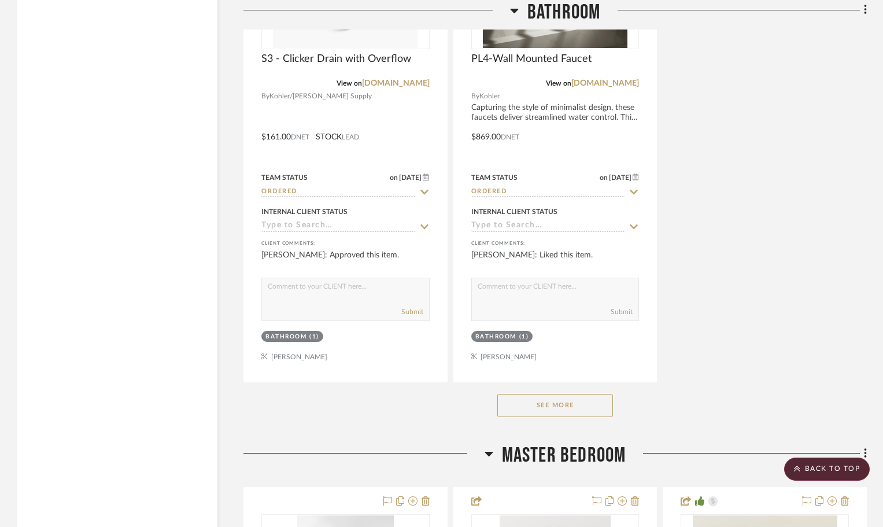
click at [566, 394] on button "See More" at bounding box center [556, 405] width 116 height 23
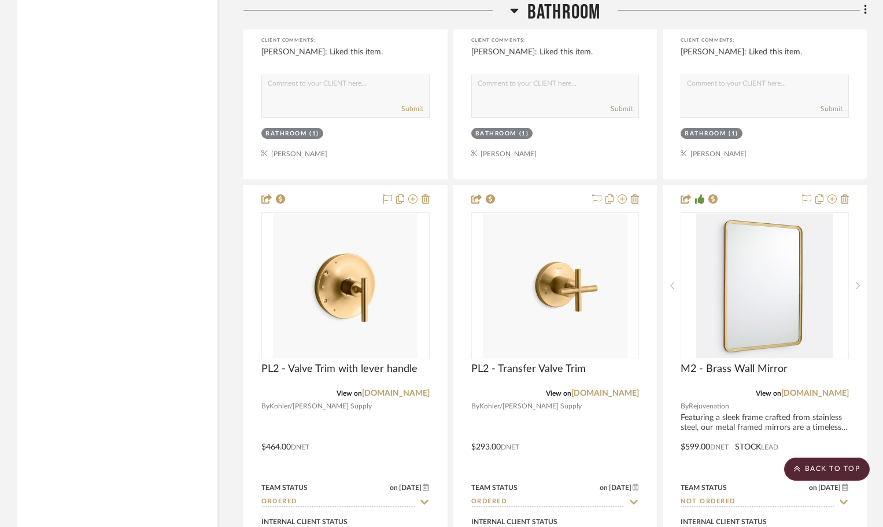
scroll to position [4108, 0]
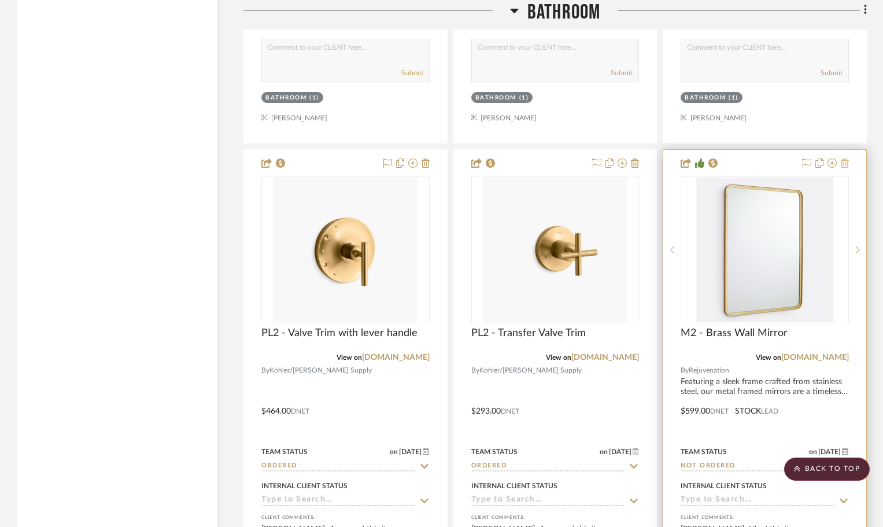
click at [846, 159] on icon at bounding box center [845, 163] width 8 height 9
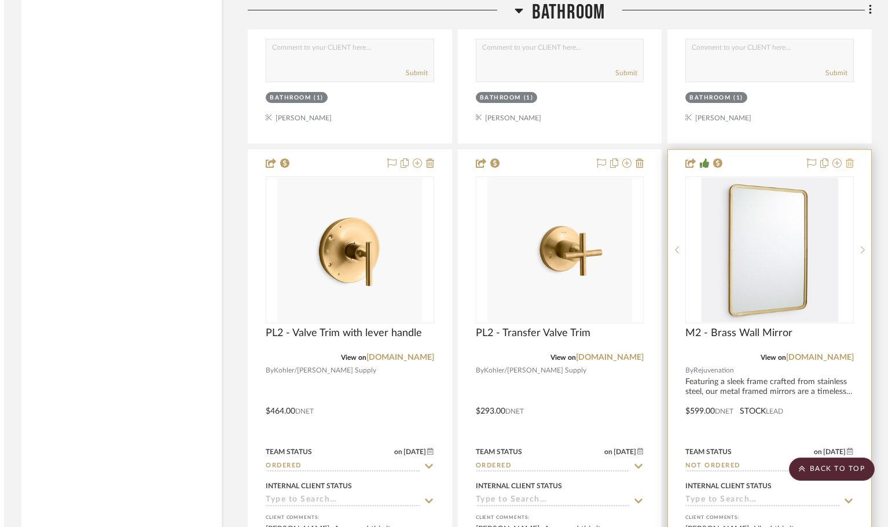
scroll to position [0, 0]
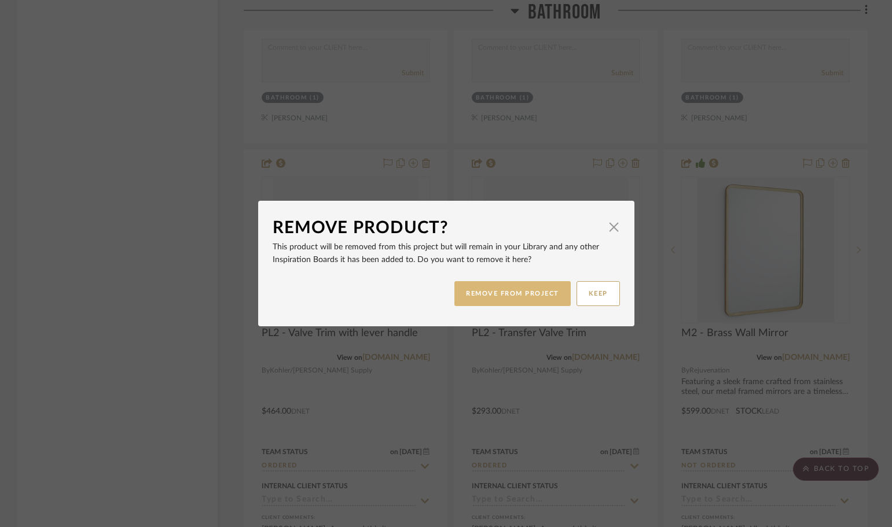
click at [484, 300] on button "REMOVE FROM PROJECT" at bounding box center [512, 293] width 116 height 25
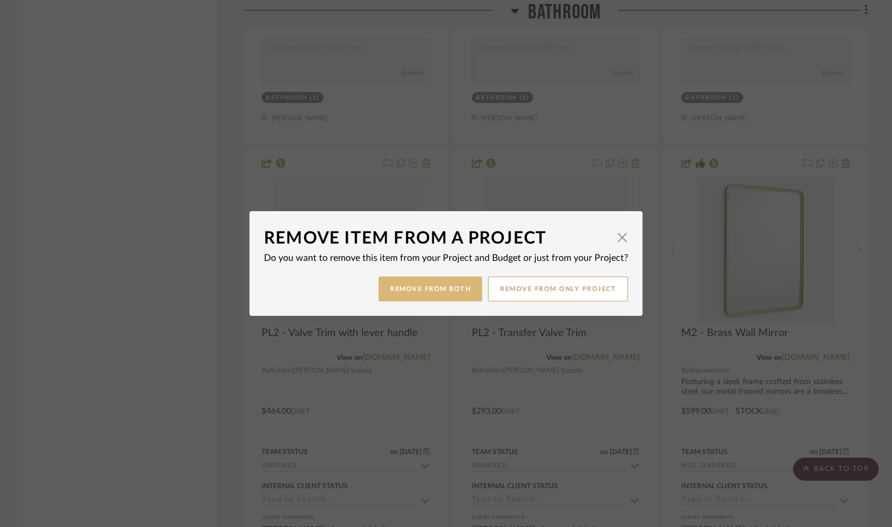
click at [434, 288] on button "Remove from Both" at bounding box center [430, 289] width 104 height 25
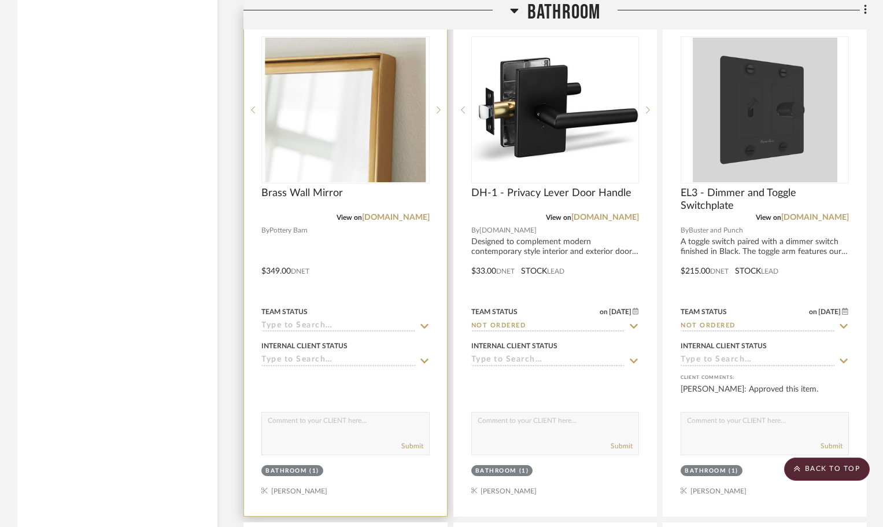
scroll to position [2025, 0]
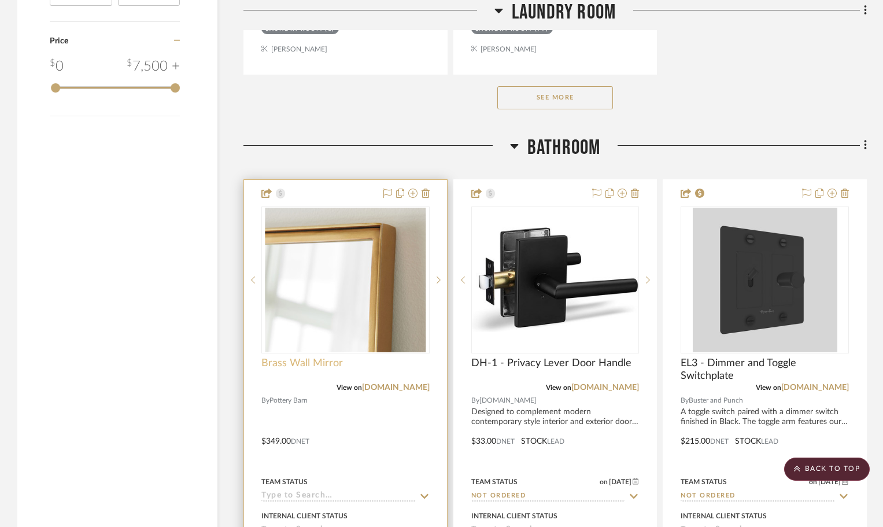
click at [268, 357] on span "Brass Wall Mirror" at bounding box center [303, 363] width 82 height 13
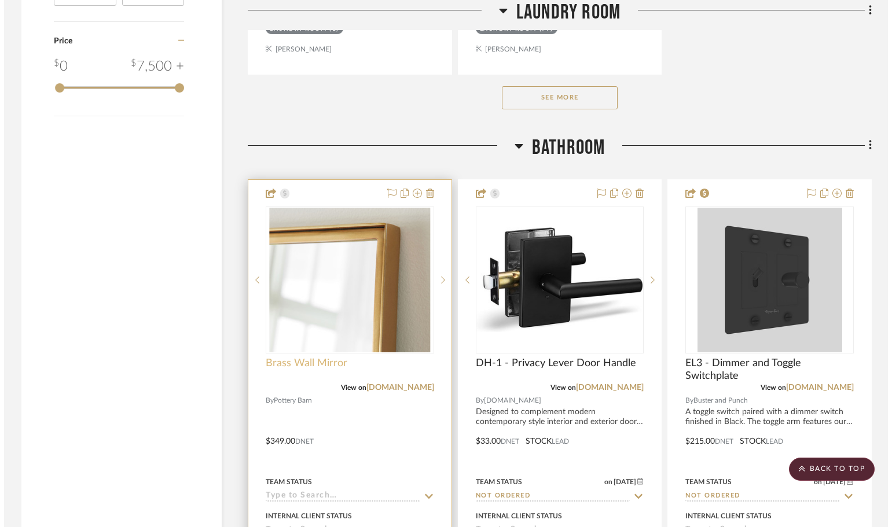
scroll to position [0, 0]
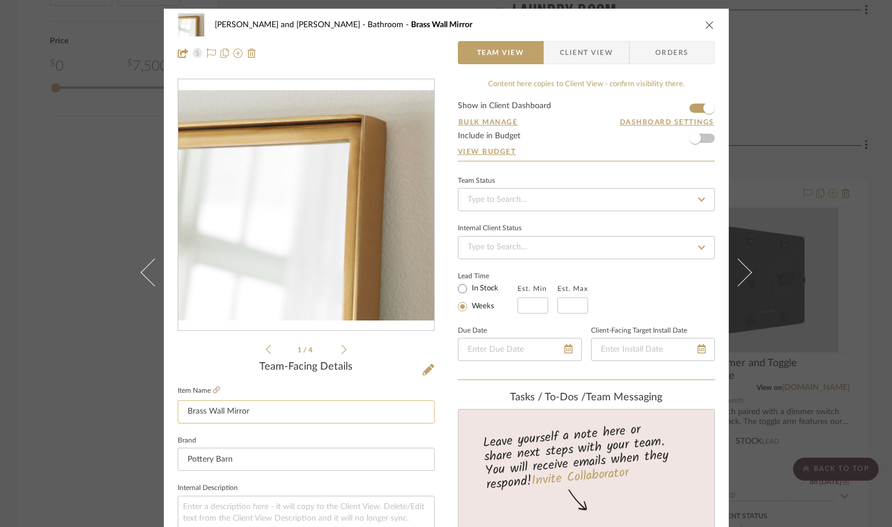
click at [178, 410] on input "Brass Wall Mirror" at bounding box center [306, 411] width 257 height 23
type input "M2 - Brass Wall Mirror"
click at [188, 346] on div "1 / 4" at bounding box center [306, 218] width 257 height 278
click at [874, 321] on div "Joe and Melissa Home Bathroom M2 - Brass Wall Mirror Team View Client View Orde…" at bounding box center [446, 263] width 892 height 527
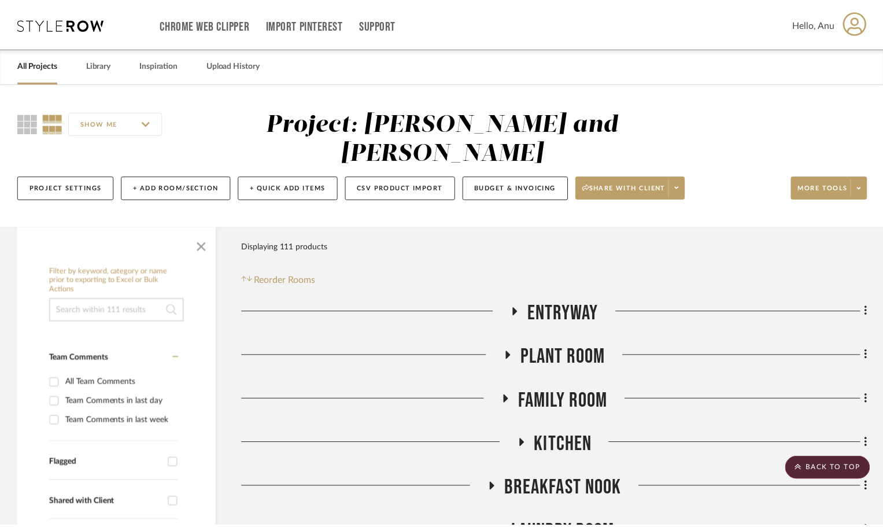
scroll to position [2025, 0]
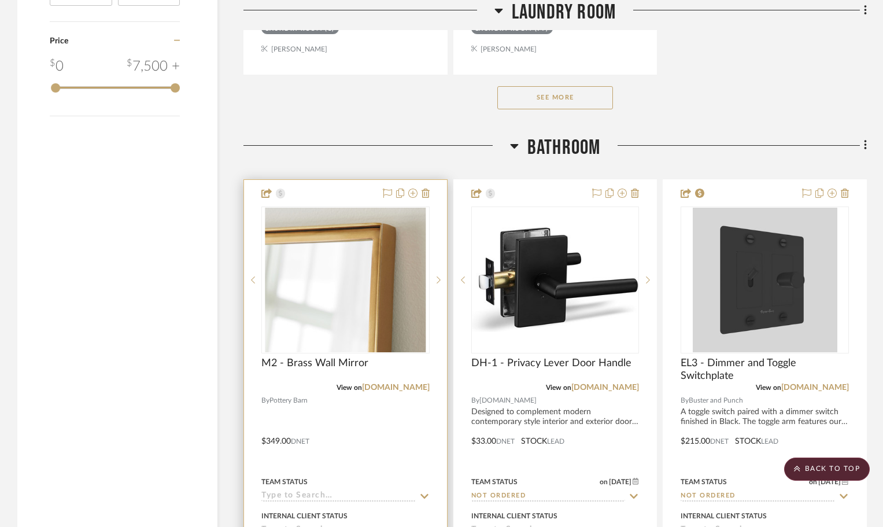
click at [359, 286] on img "0" at bounding box center [345, 280] width 161 height 145
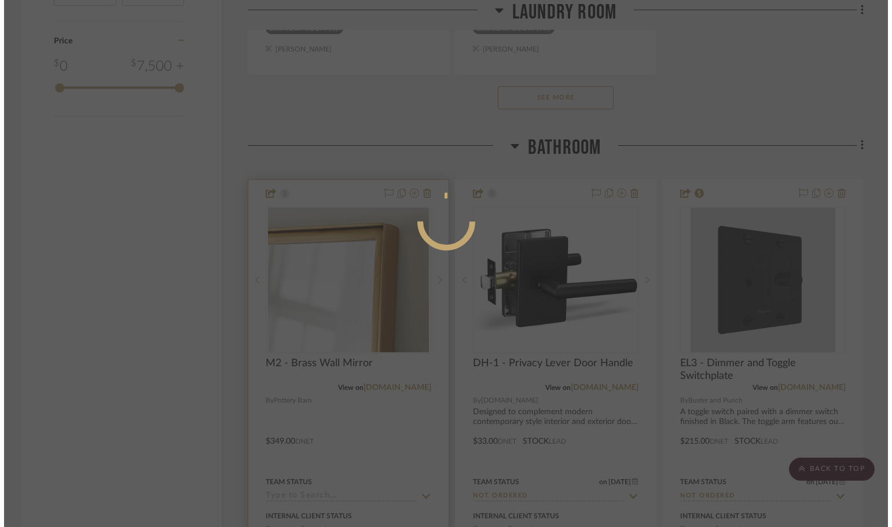
scroll to position [0, 0]
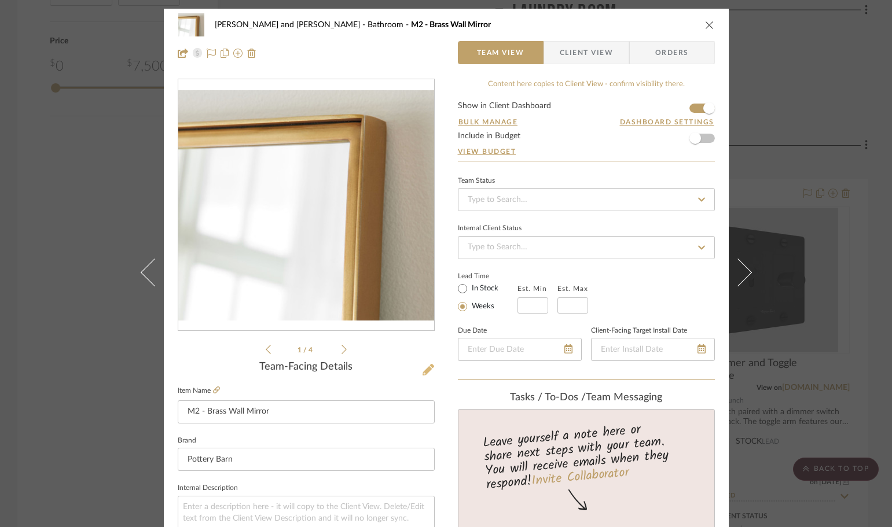
click at [424, 369] on icon at bounding box center [428, 370] width 12 height 12
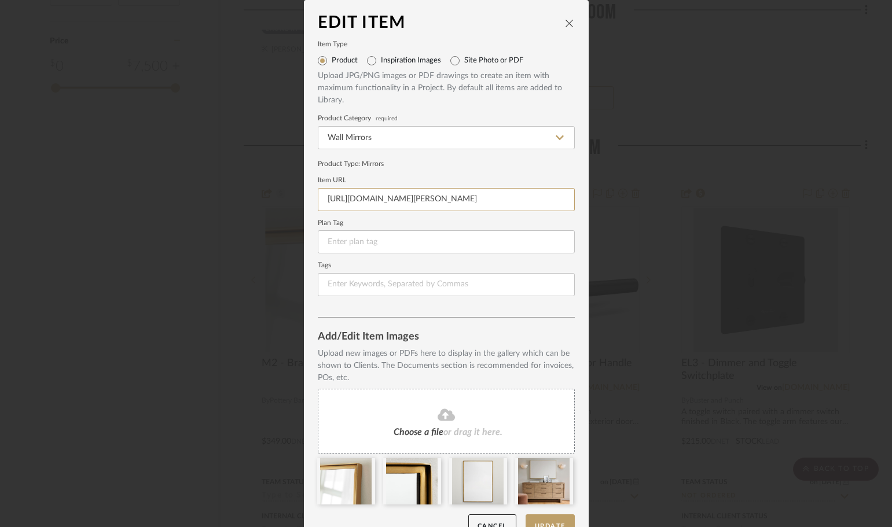
drag, startPoint x: 321, startPoint y: 196, endPoint x: 597, endPoint y: 201, distance: 276.6
click at [597, 201] on div "Edit Item Item Type Product Inspiration Images Site Photo or PDF Upload JPG/PNG…" at bounding box center [446, 263] width 892 height 527
click at [819, 80] on div "Edit Item Item Type Product Inspiration Images Site Photo or PDF Upload JPG/PNG…" at bounding box center [446, 263] width 892 height 527
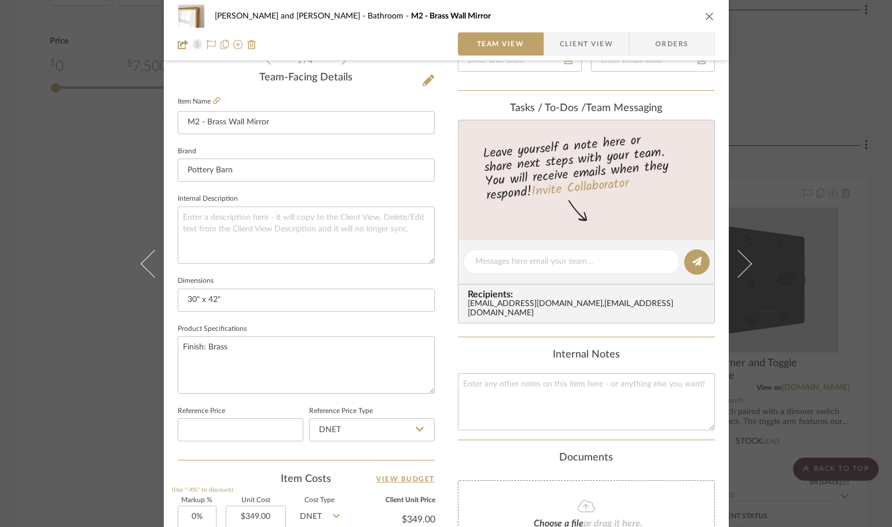
scroll to position [116, 0]
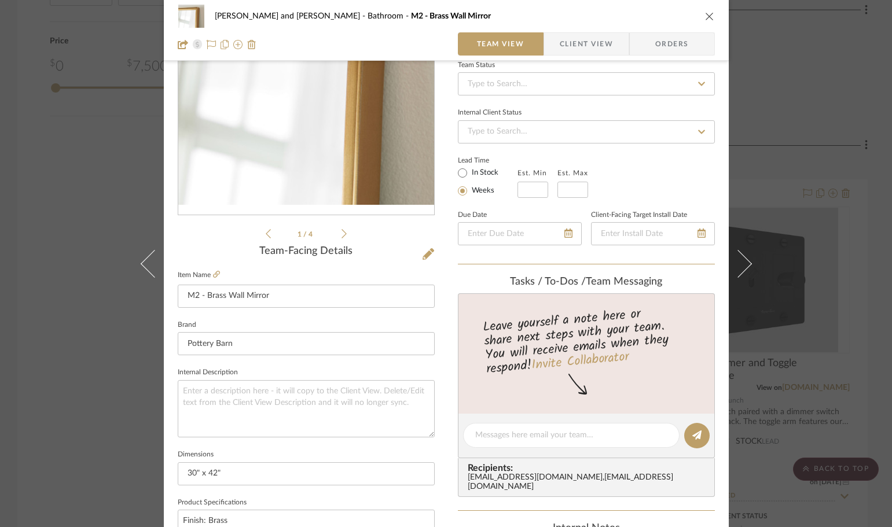
click at [707, 12] on icon "close" at bounding box center [709, 16] width 9 height 9
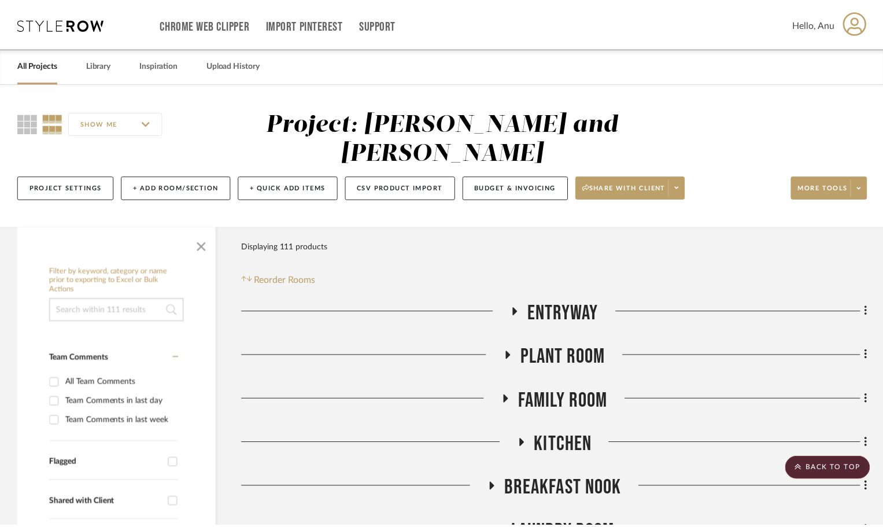
scroll to position [2025, 0]
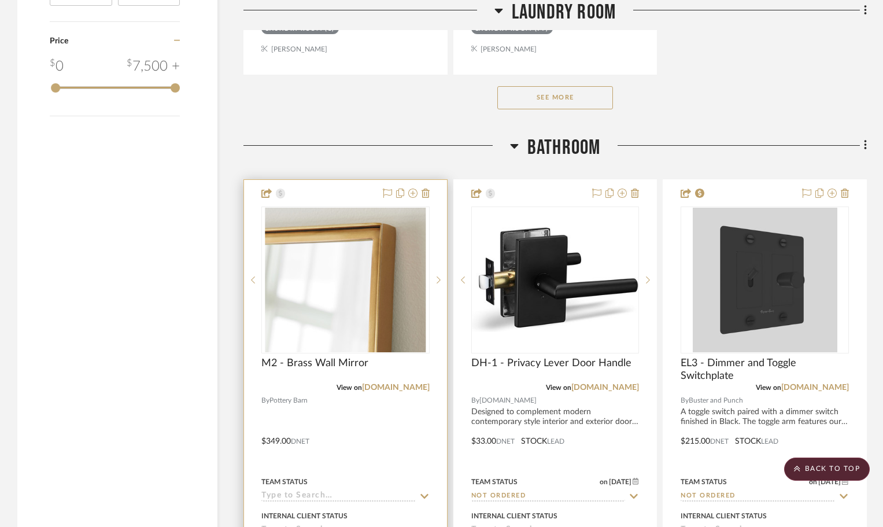
click at [340, 260] on img "0" at bounding box center [345, 280] width 161 height 145
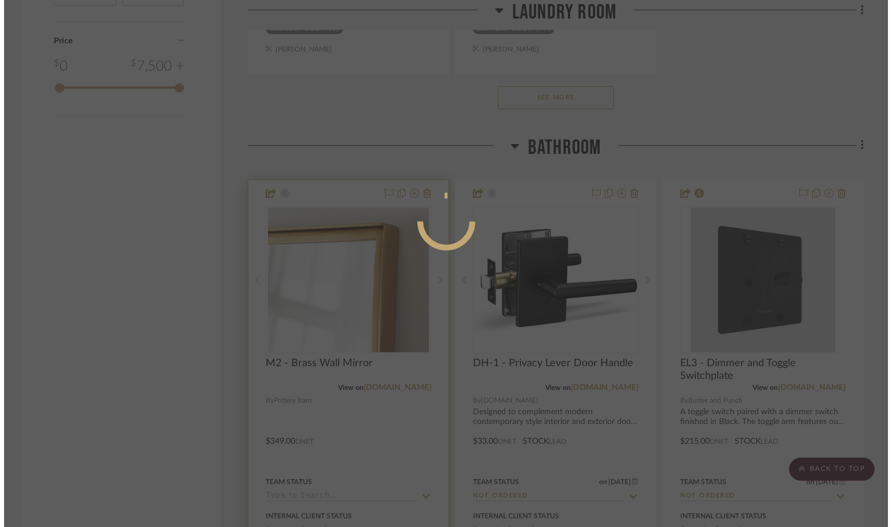
scroll to position [0, 0]
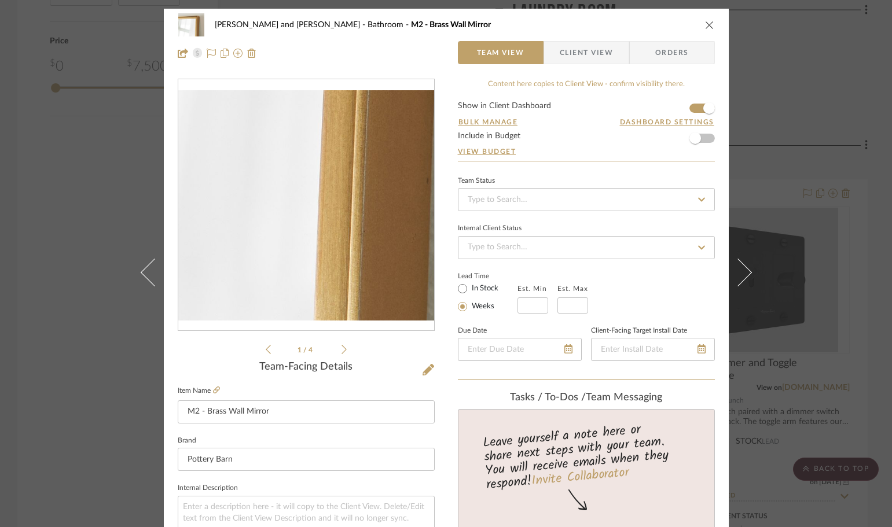
click at [336, 241] on img "0" at bounding box center [306, 205] width 256 height 230
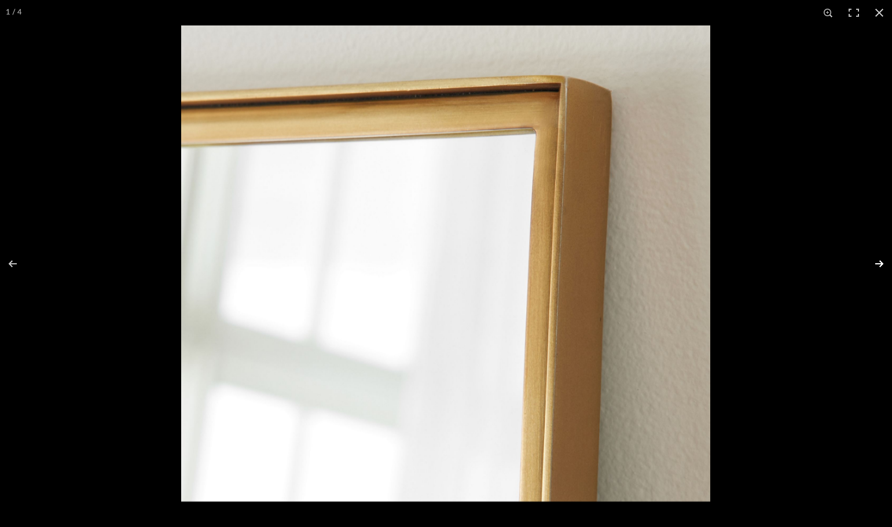
click at [879, 263] on button at bounding box center [871, 264] width 41 height 58
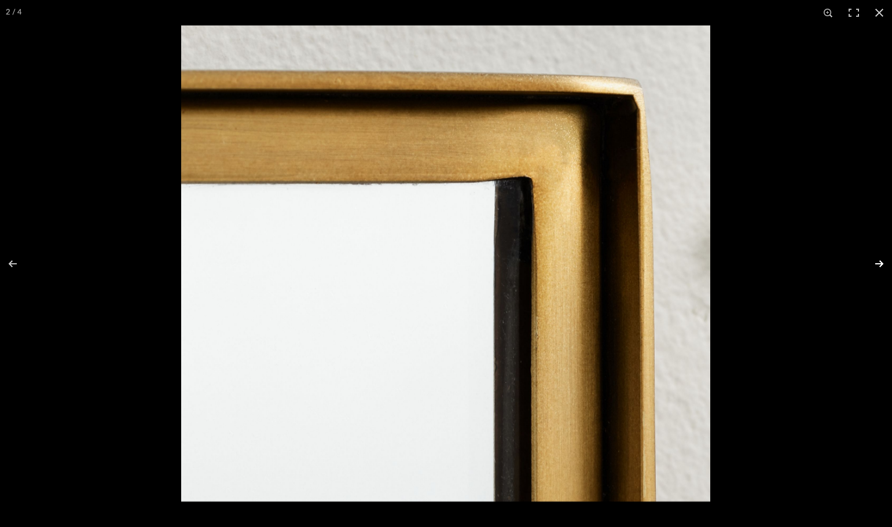
click at [879, 263] on button at bounding box center [871, 264] width 41 height 58
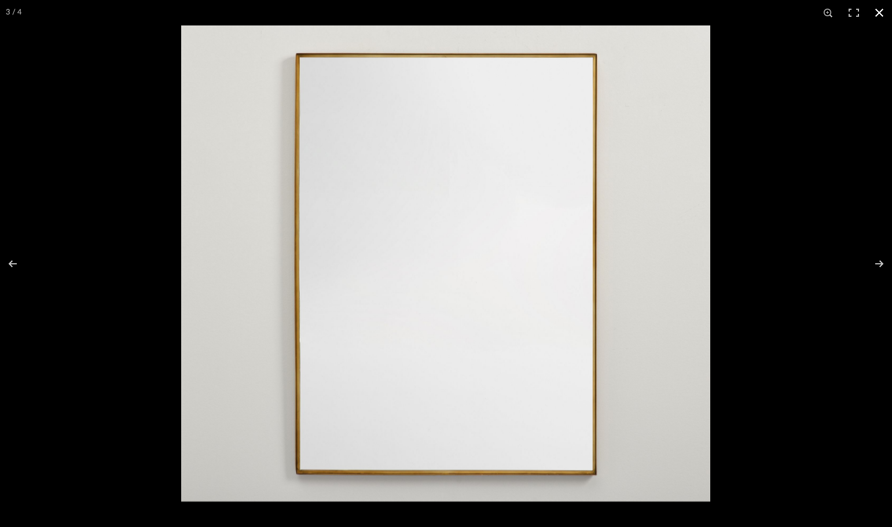
click at [877, 13] on button at bounding box center [878, 12] width 25 height 25
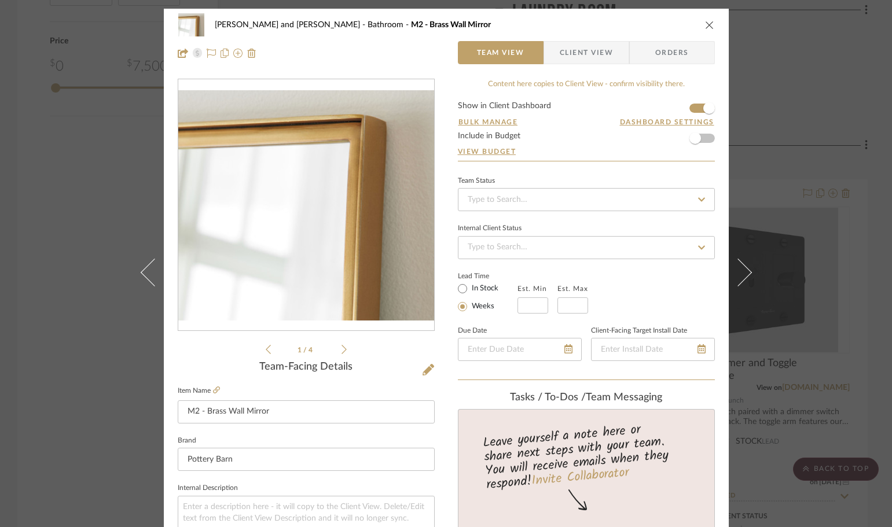
click at [705, 27] on icon "close" at bounding box center [709, 24] width 9 height 9
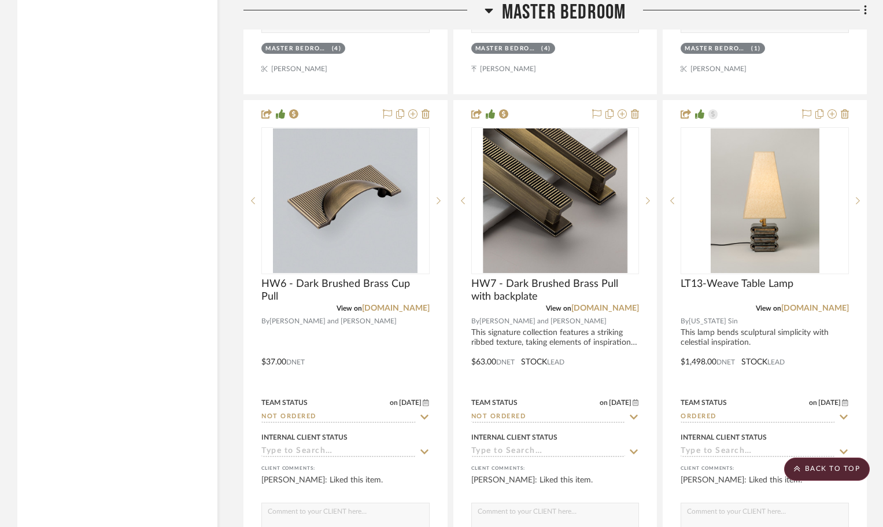
scroll to position [7869, 0]
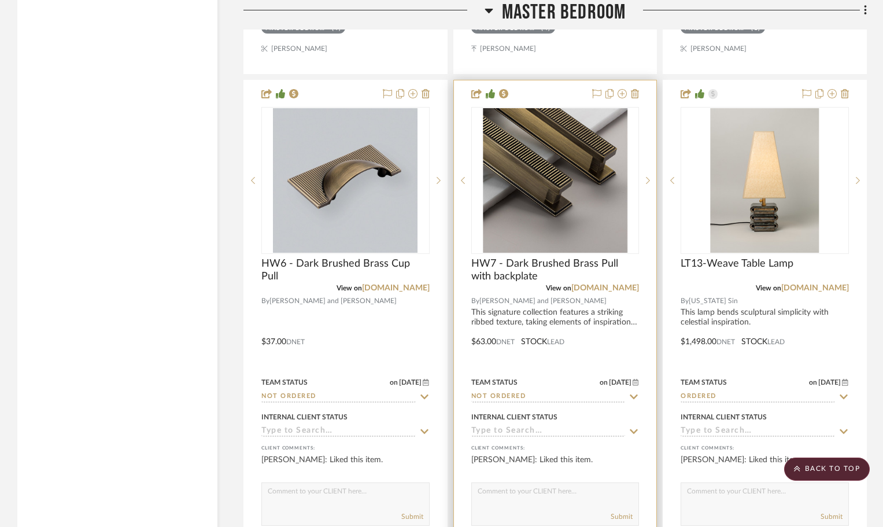
click at [485, 311] on div at bounding box center [555, 333] width 203 height 506
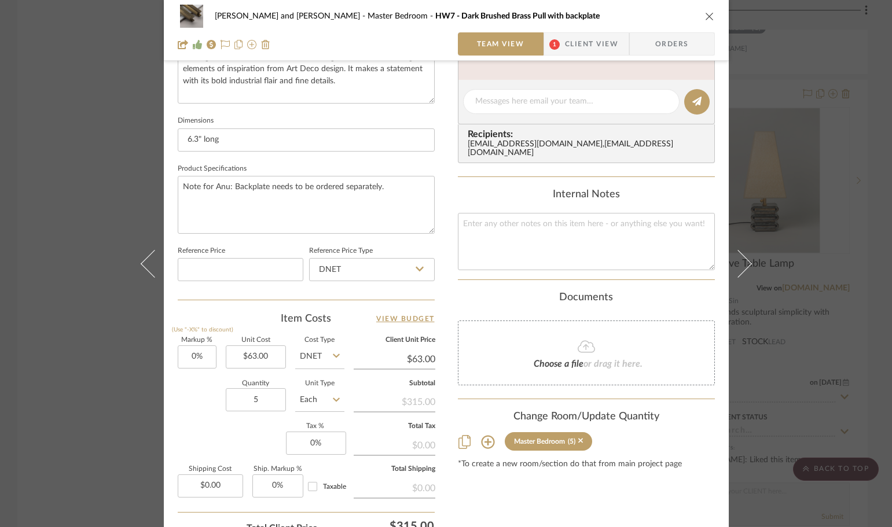
scroll to position [550, 0]
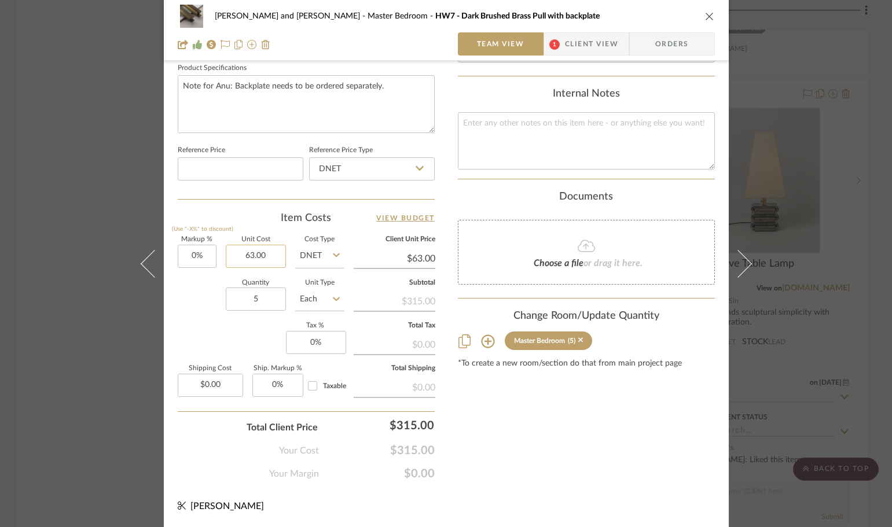
click at [271, 249] on input "63.00" at bounding box center [256, 256] width 60 height 23
type input "$64.00"
click at [579, 462] on div "Content here copies to Client View - confirm visibility there. Show in Client D…" at bounding box center [586, 4] width 257 height 952
type input "$64.00"
